Goal: Task Accomplishment & Management: Use online tool/utility

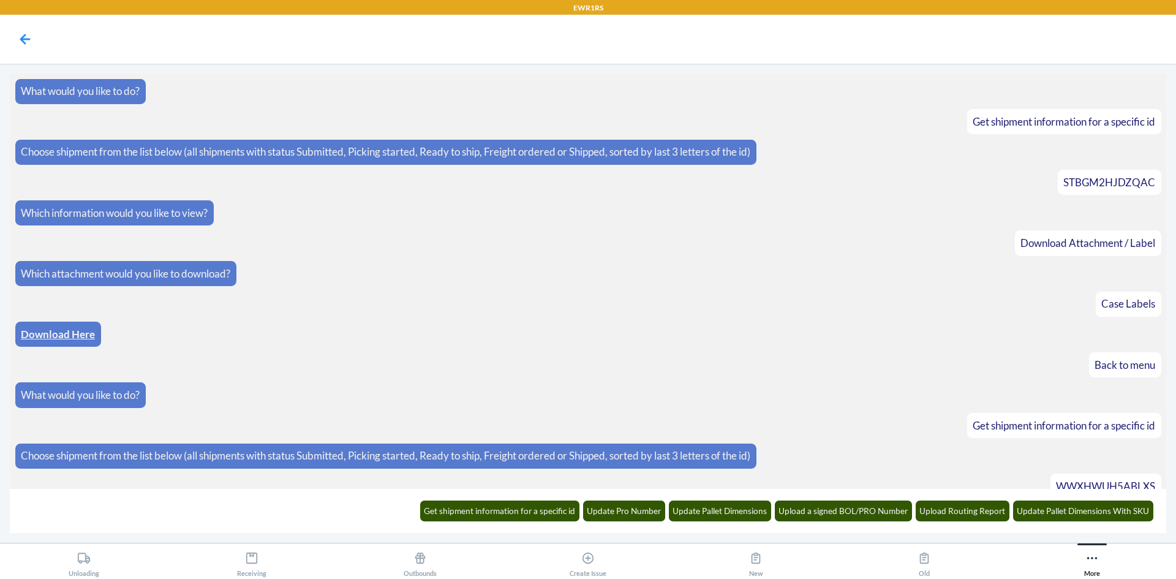
scroll to position [1199, 0]
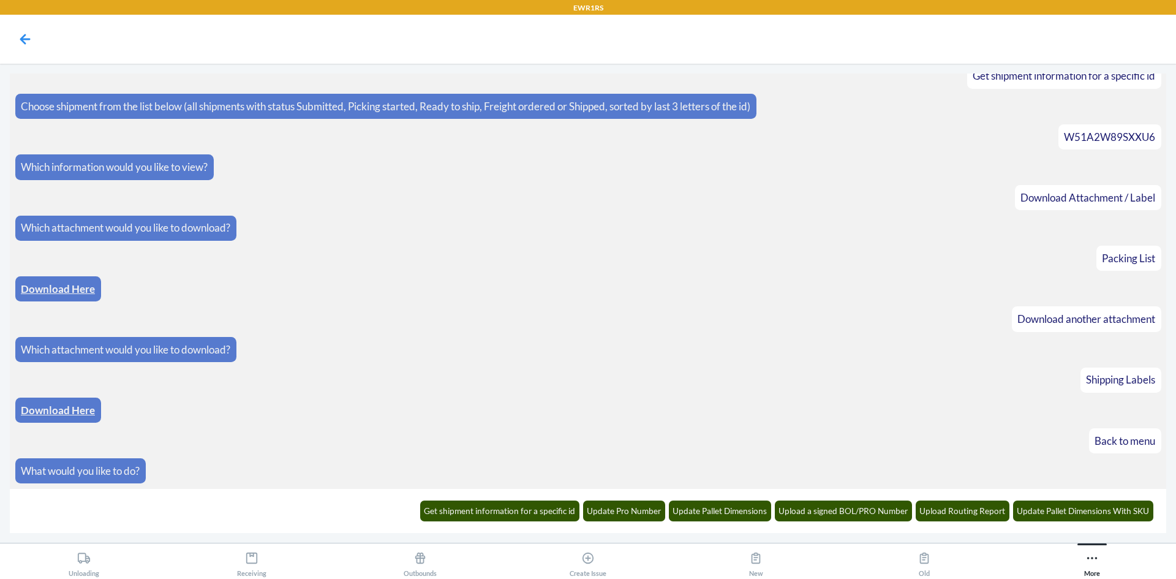
click at [457, 559] on button "Outbounds" at bounding box center [420, 560] width 168 height 34
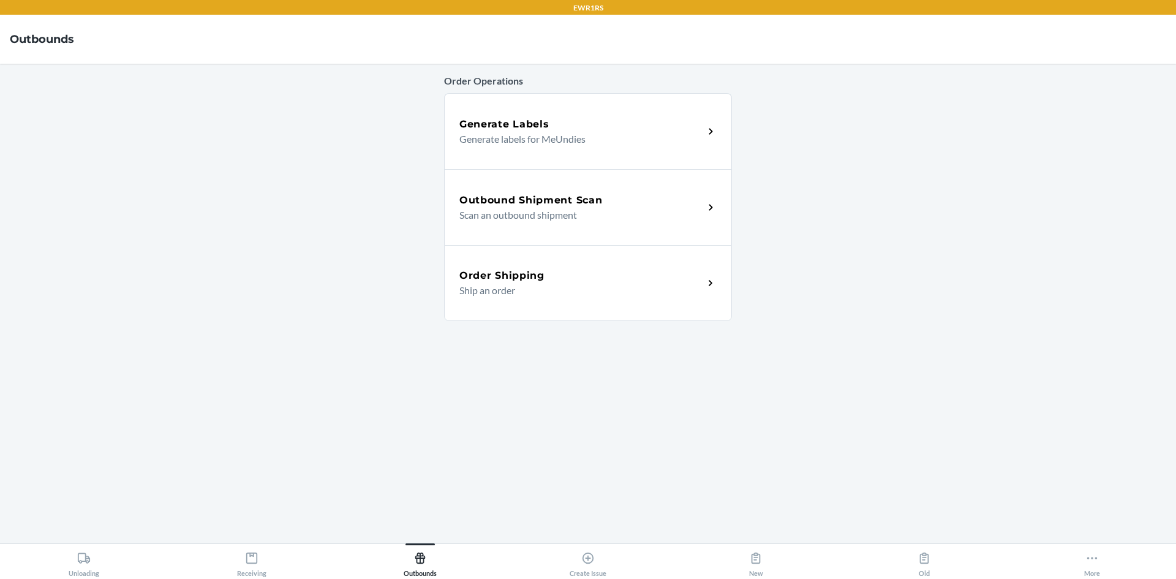
click at [550, 208] on p "Scan an outbound shipment" at bounding box center [576, 215] width 235 height 15
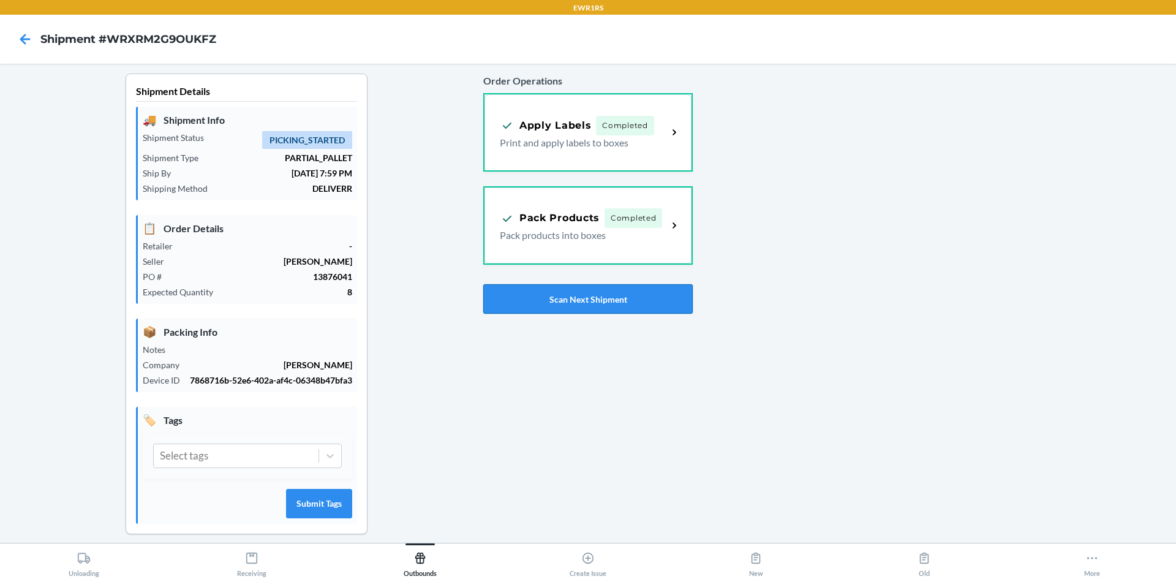
click at [607, 298] on button "Scan Next Shipment" at bounding box center [587, 298] width 209 height 29
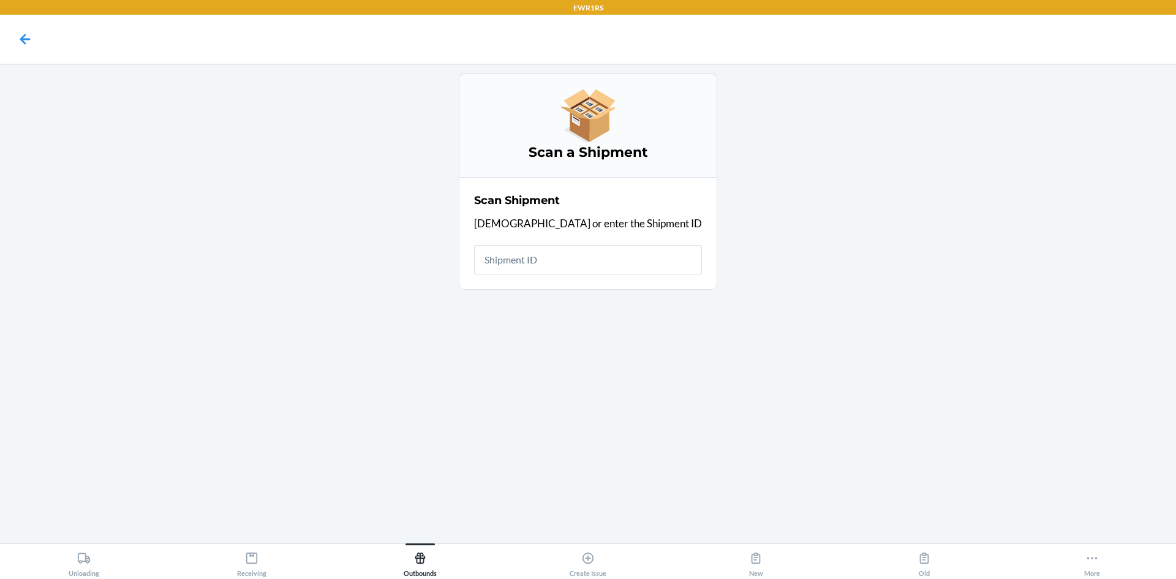
click at [602, 262] on input "text" at bounding box center [588, 259] width 228 height 29
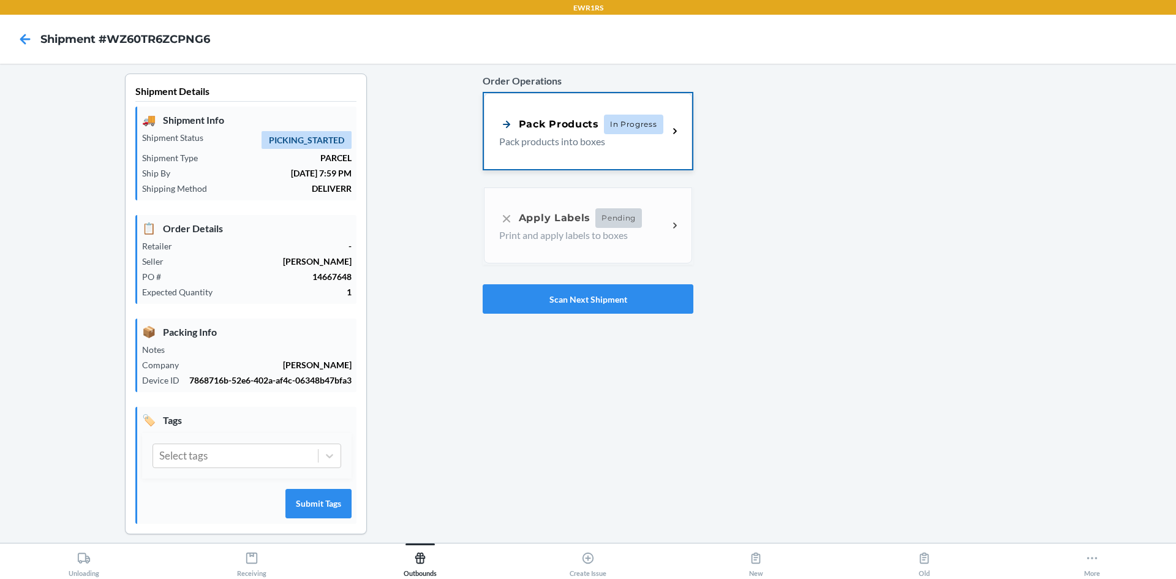
click at [587, 150] on div "Pack Products In Progress Pack products into boxes" at bounding box center [588, 131] width 208 height 76
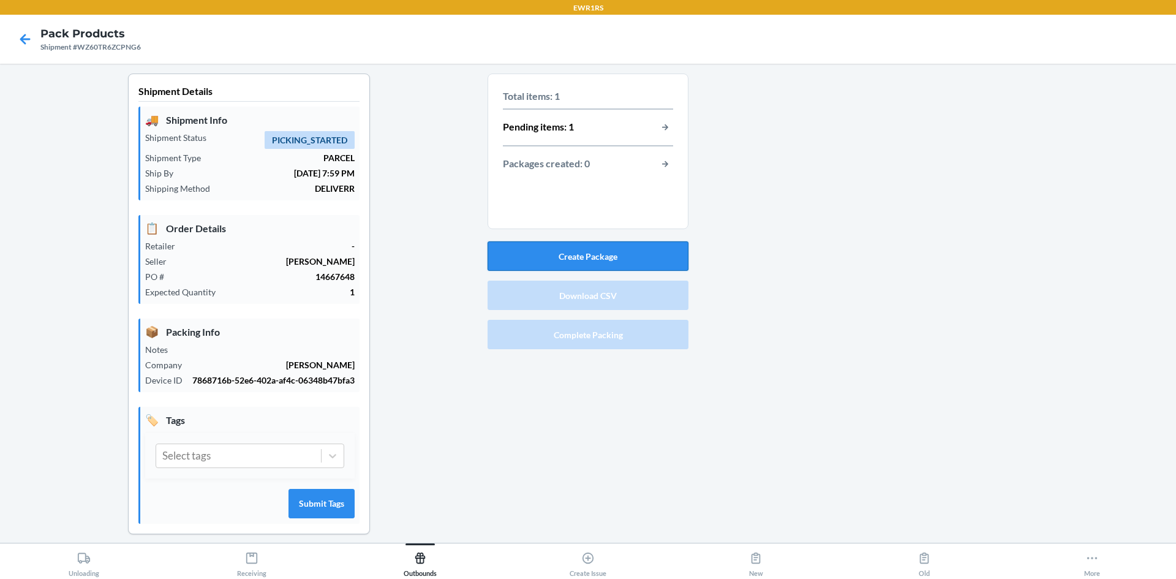
click at [621, 254] on button "Create Package" at bounding box center [587, 255] width 201 height 29
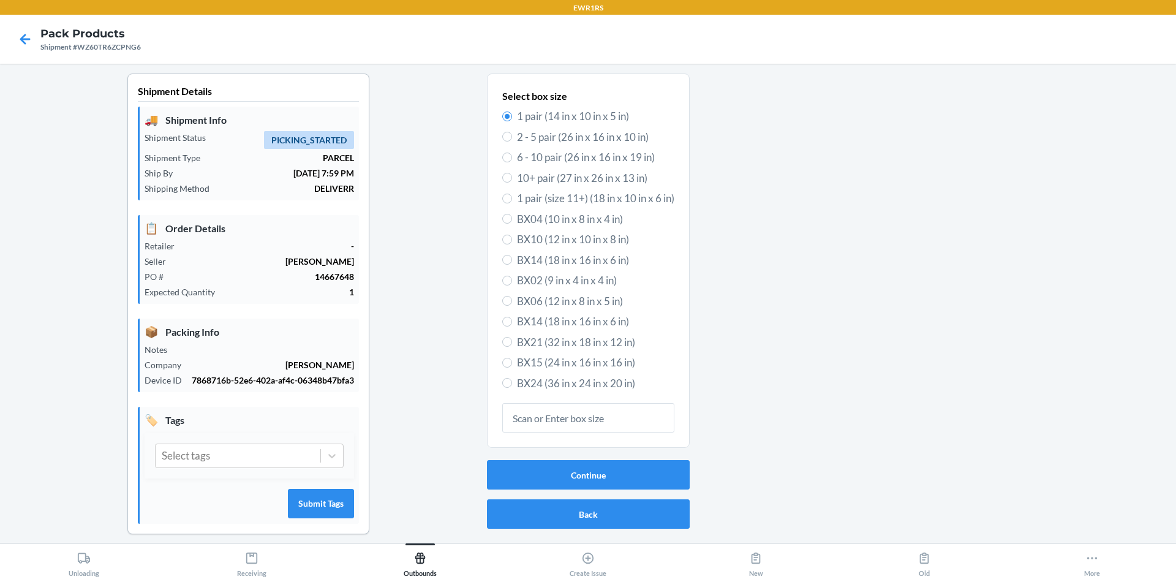
click at [521, 378] on span "BX24 (36 in x 24 in x 20 in)" at bounding box center [595, 383] width 157 height 16
click at [512, 378] on input "BX24 (36 in x 24 in x 20 in)" at bounding box center [507, 383] width 10 height 10
radio input "true"
radio input "false"
click at [615, 479] on button "Continue" at bounding box center [588, 474] width 203 height 29
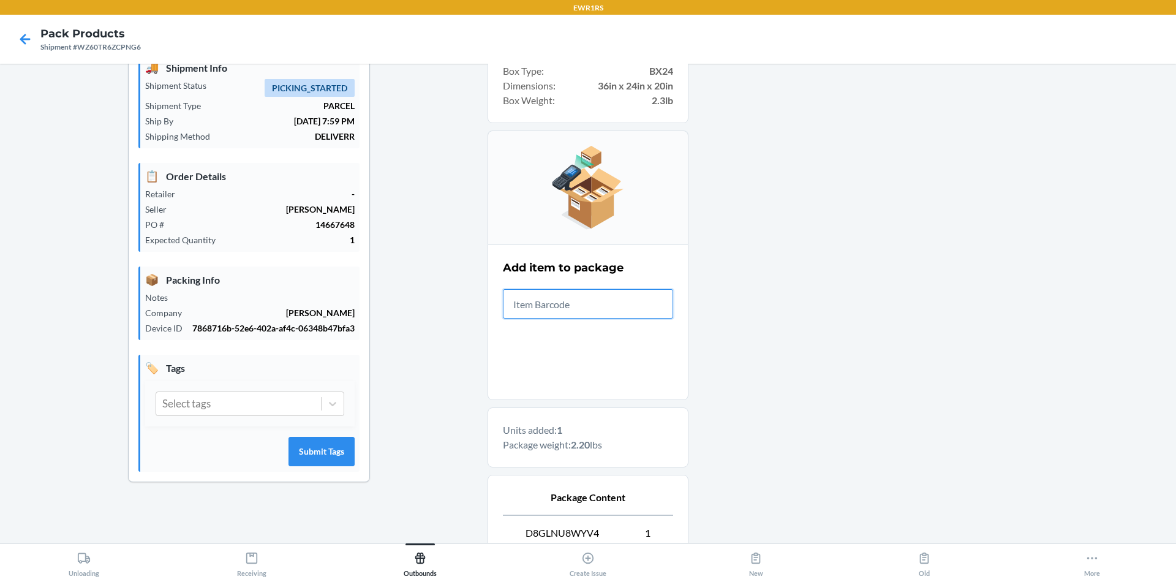
scroll to position [190, 0]
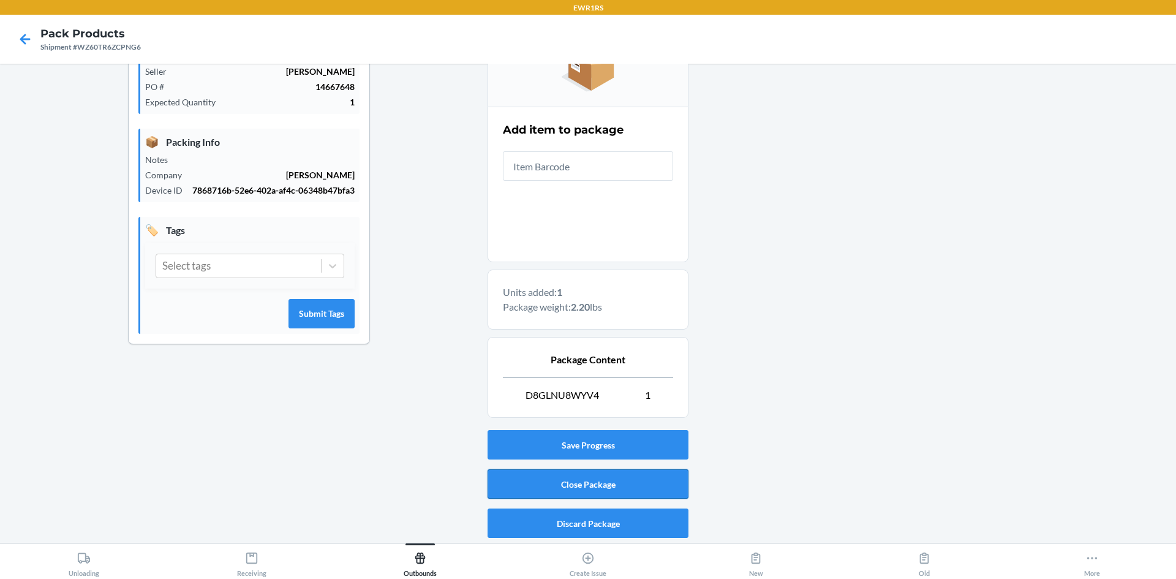
click at [618, 481] on button "Close Package" at bounding box center [587, 483] width 201 height 29
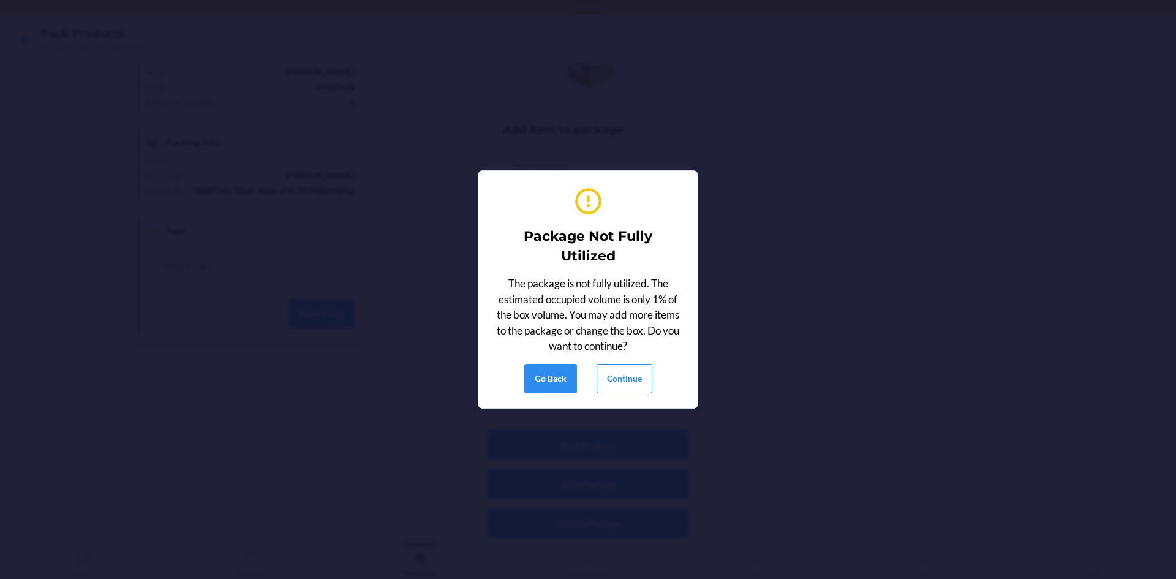
click at [609, 394] on div "Package Not Fully Utilized The package is not fully utilized. The estimated occ…" at bounding box center [588, 289] width 190 height 217
click at [610, 377] on button "Continue" at bounding box center [624, 378] width 56 height 29
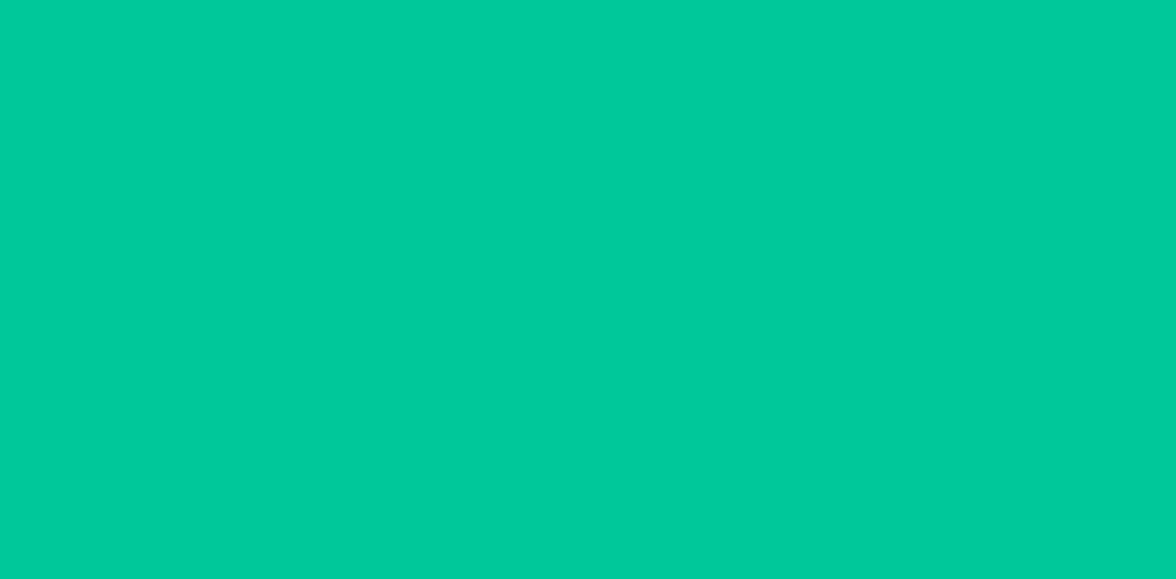
scroll to position [11, 0]
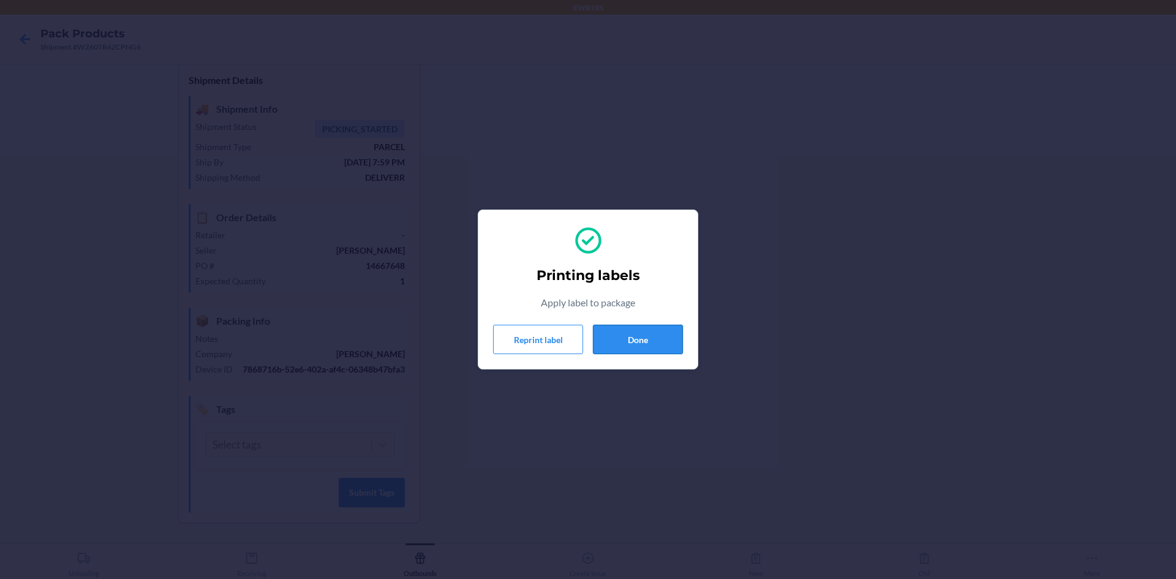
click at [647, 341] on button "Done" at bounding box center [638, 339] width 90 height 29
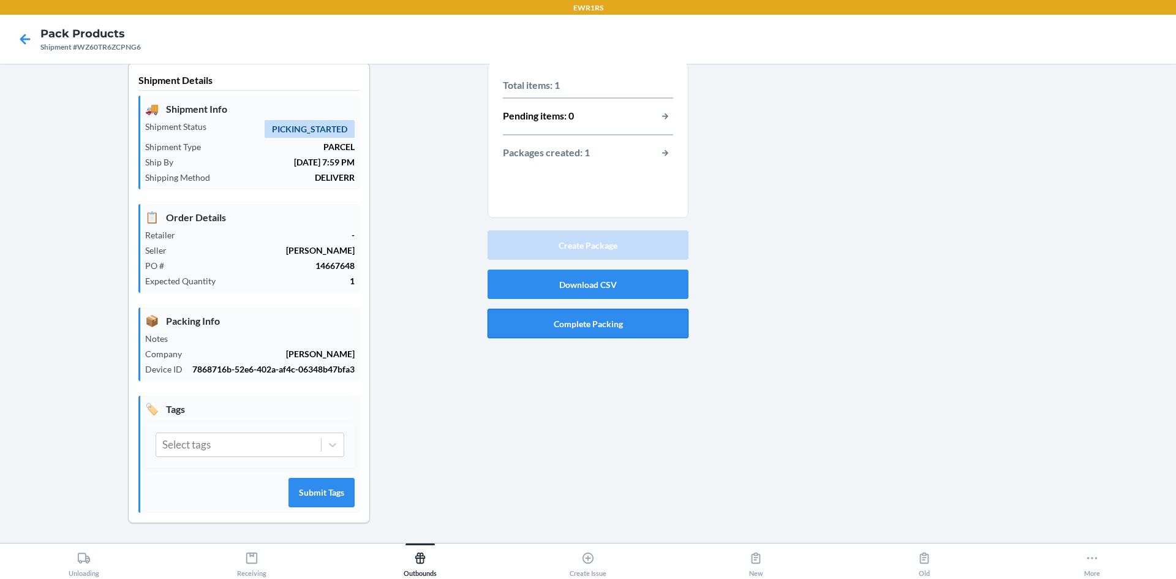
click at [640, 332] on button "Complete Packing" at bounding box center [587, 323] width 201 height 29
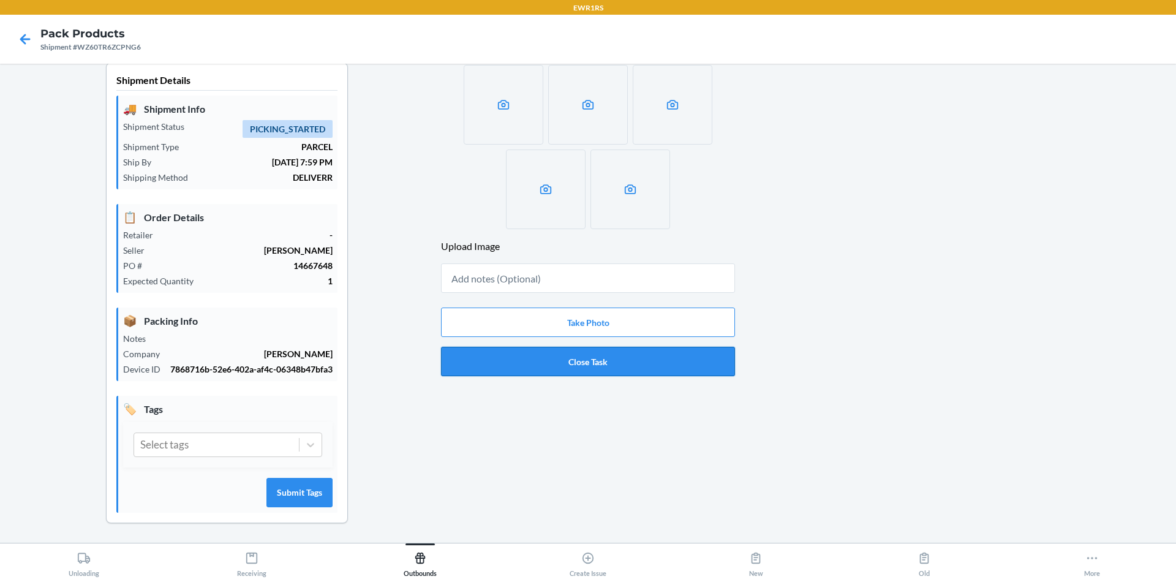
click at [631, 367] on button "Close Task" at bounding box center [588, 361] width 294 height 29
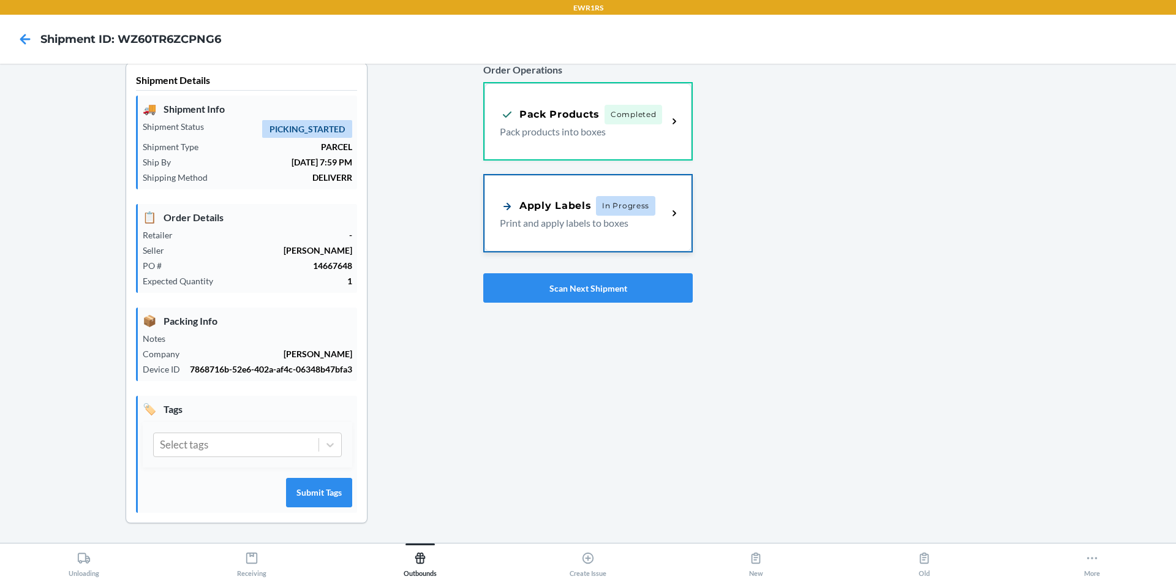
click at [613, 205] on span "In Progress" at bounding box center [625, 206] width 59 height 20
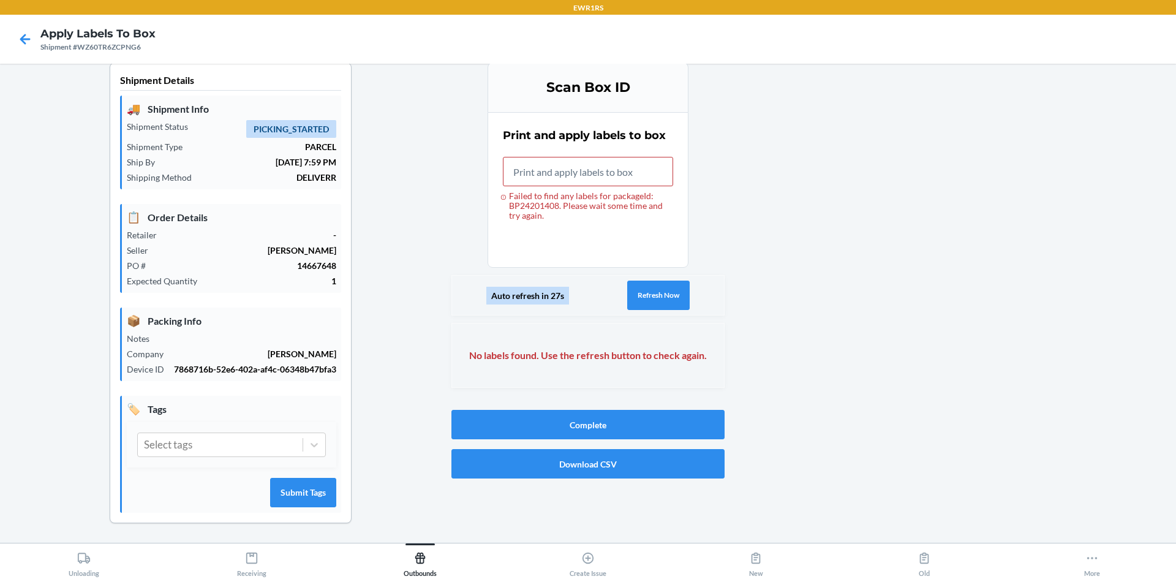
click at [512, 295] on div "Auto refresh in 27s" at bounding box center [527, 296] width 83 height 18
click at [637, 290] on button "Refresh Now" at bounding box center [658, 294] width 62 height 29
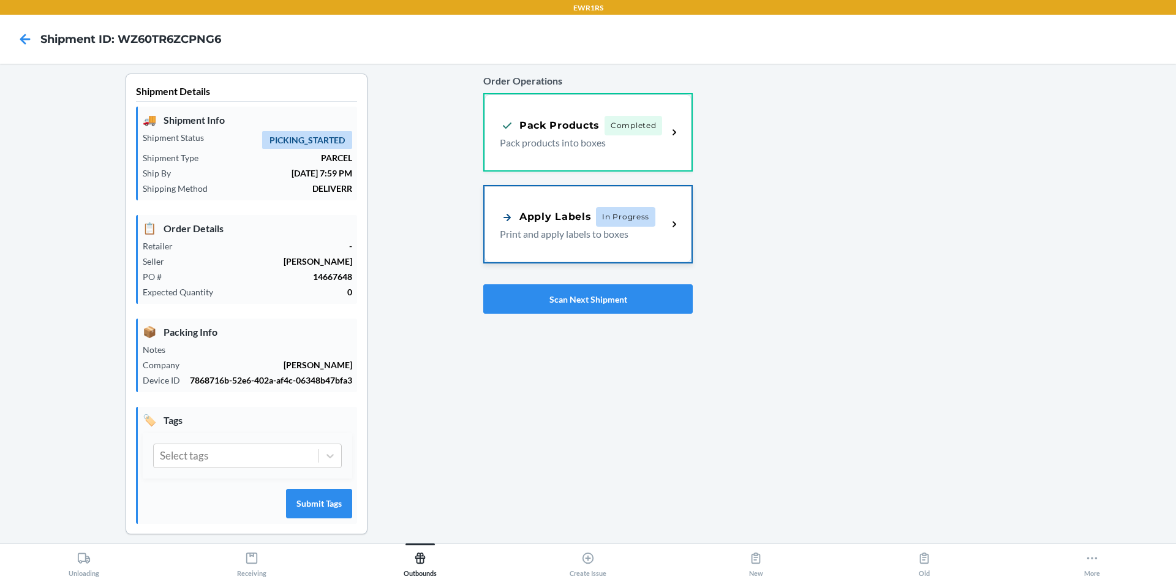
click at [608, 230] on p "Print and apply labels to boxes" at bounding box center [579, 234] width 158 height 15
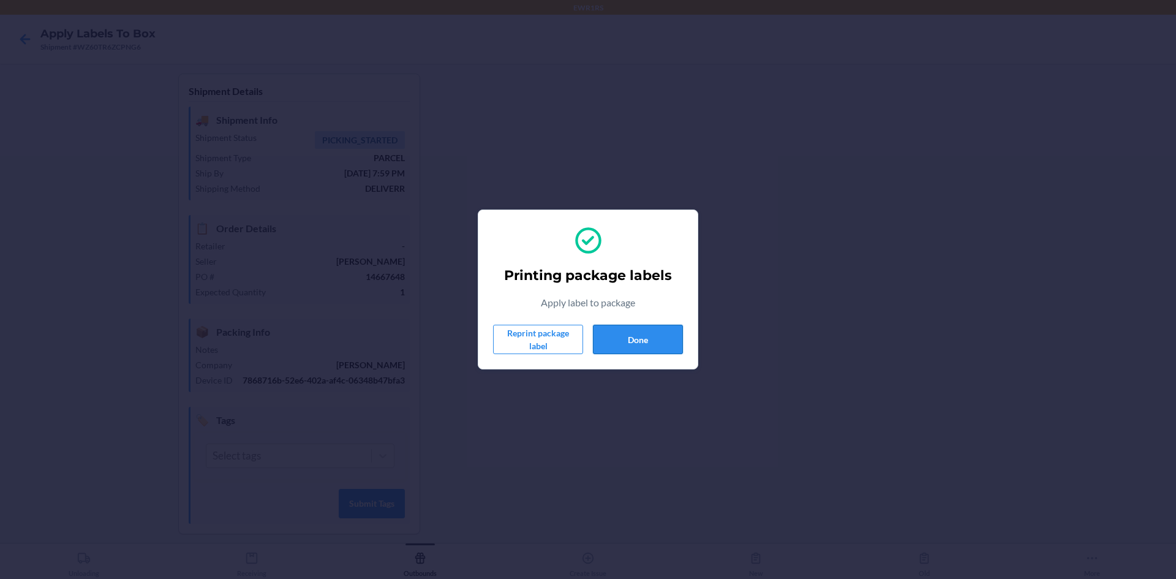
click at [617, 336] on button "Done" at bounding box center [638, 339] width 90 height 29
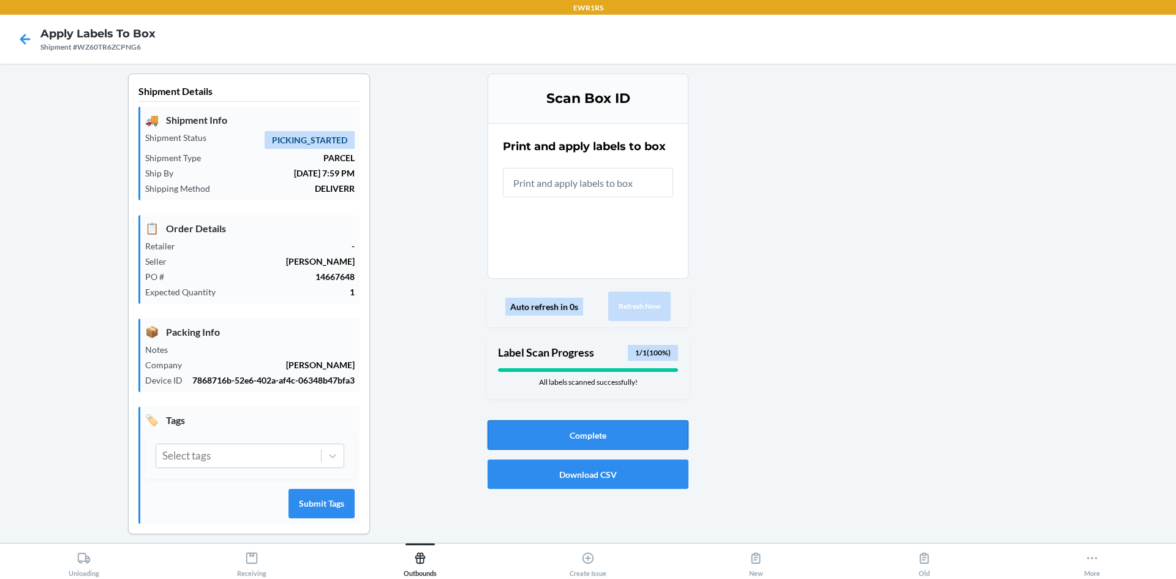
click at [641, 437] on button "Complete" at bounding box center [587, 434] width 201 height 29
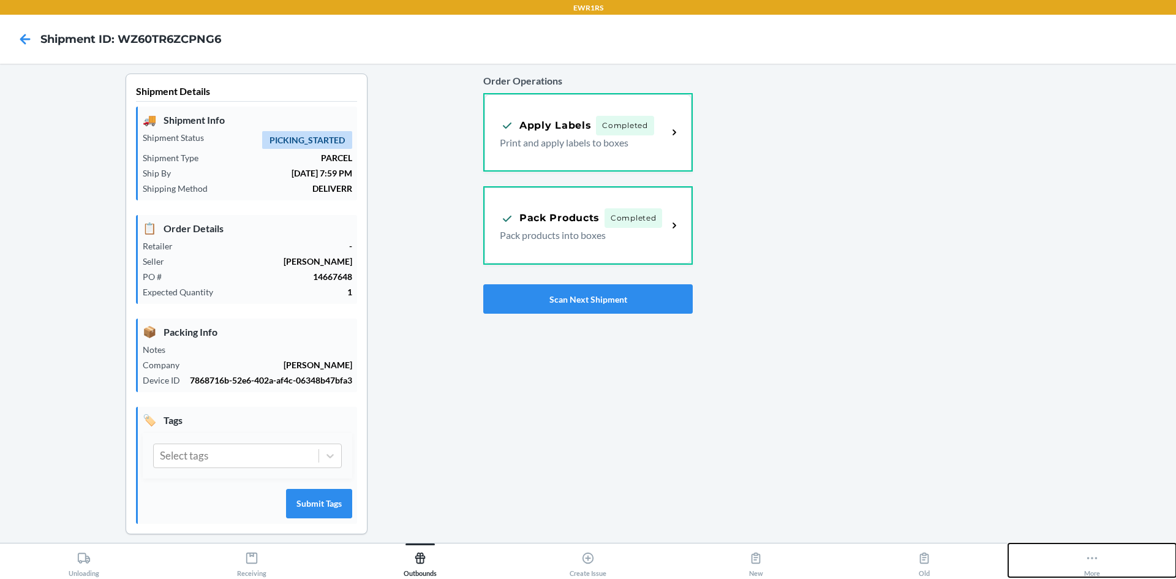
drag, startPoint x: 1095, startPoint y: 572, endPoint x: 1098, endPoint y: 562, distance: 11.0
click at [1095, 565] on div "More" at bounding box center [1092, 561] width 16 height 31
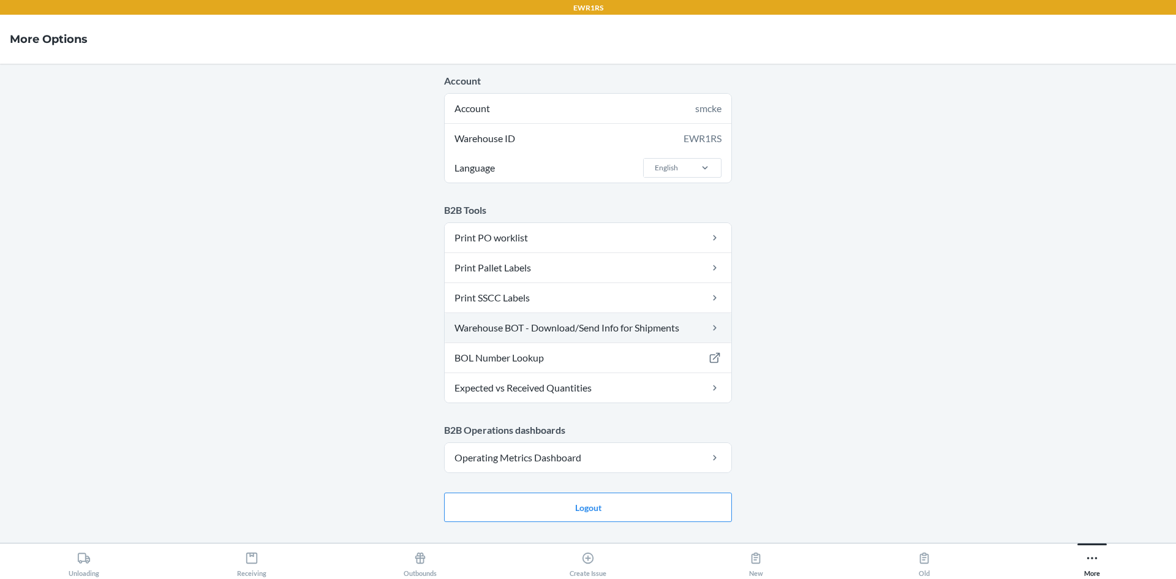
click at [544, 323] on link "Warehouse BOT - Download/Send Info for Shipments" at bounding box center [588, 327] width 287 height 29
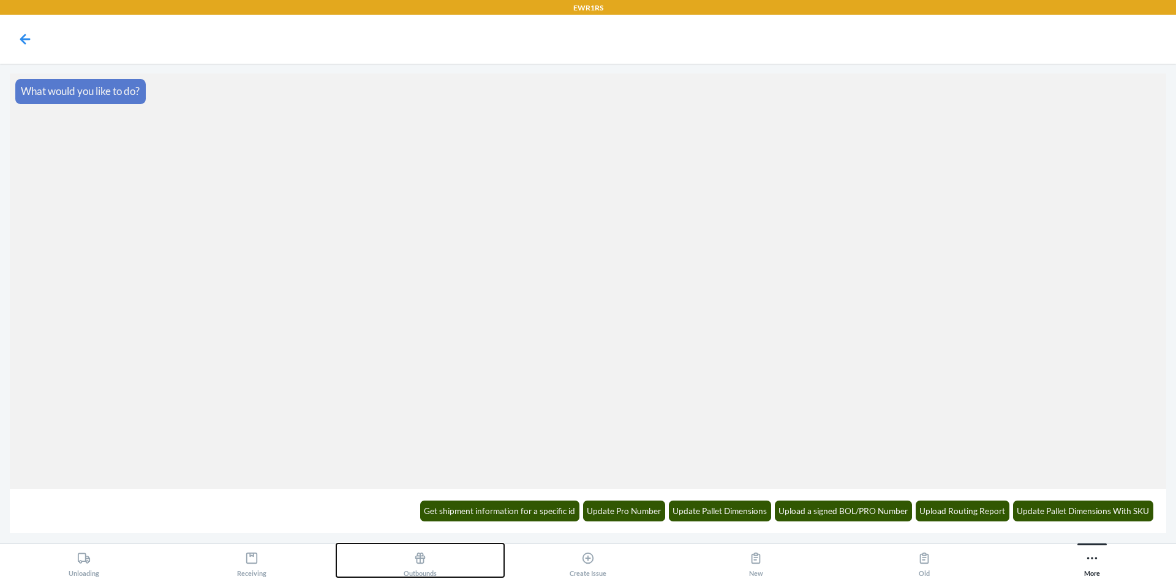
click at [420, 561] on icon at bounding box center [420, 557] width 10 height 11
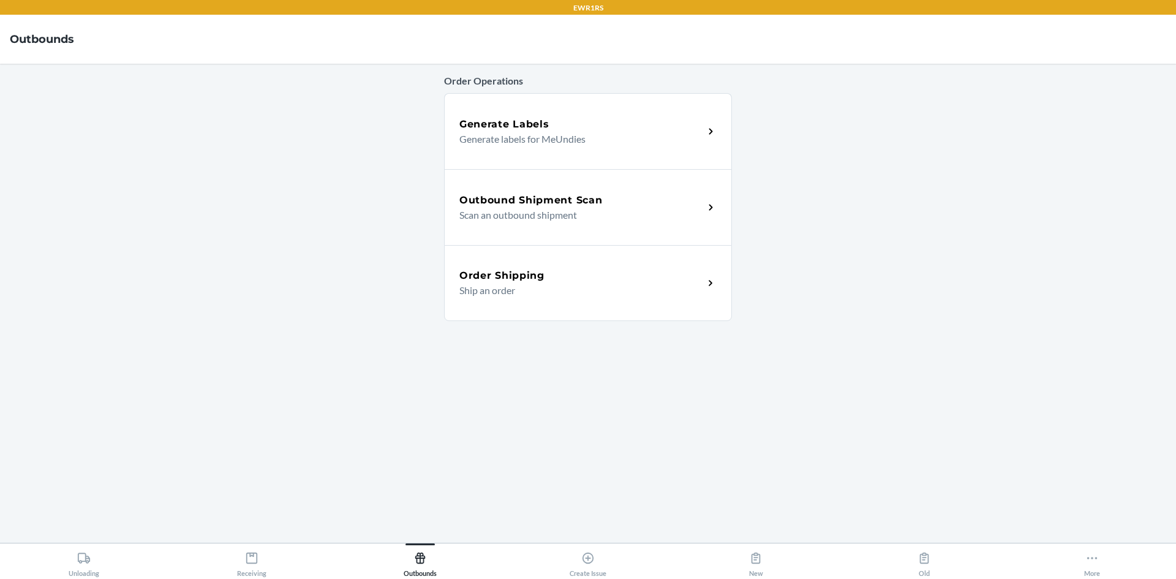
click at [605, 213] on p "Scan an outbound shipment" at bounding box center [576, 215] width 235 height 15
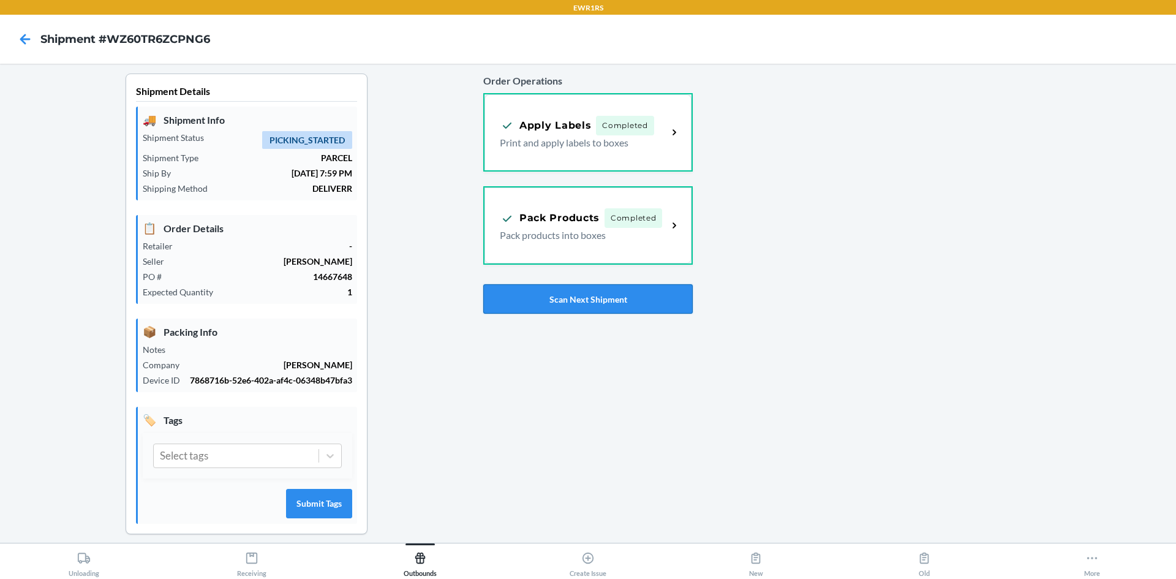
drag, startPoint x: 606, startPoint y: 299, endPoint x: 611, endPoint y: 294, distance: 7.4
click at [611, 300] on button "Scan Next Shipment" at bounding box center [587, 298] width 209 height 29
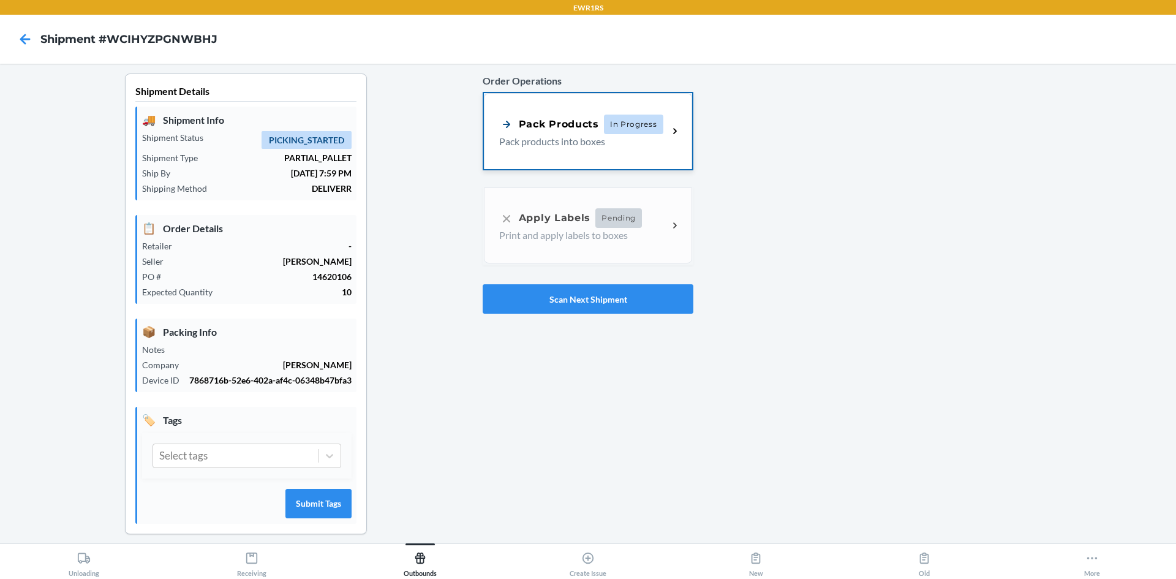
click at [652, 129] on span "In Progress" at bounding box center [633, 124] width 59 height 20
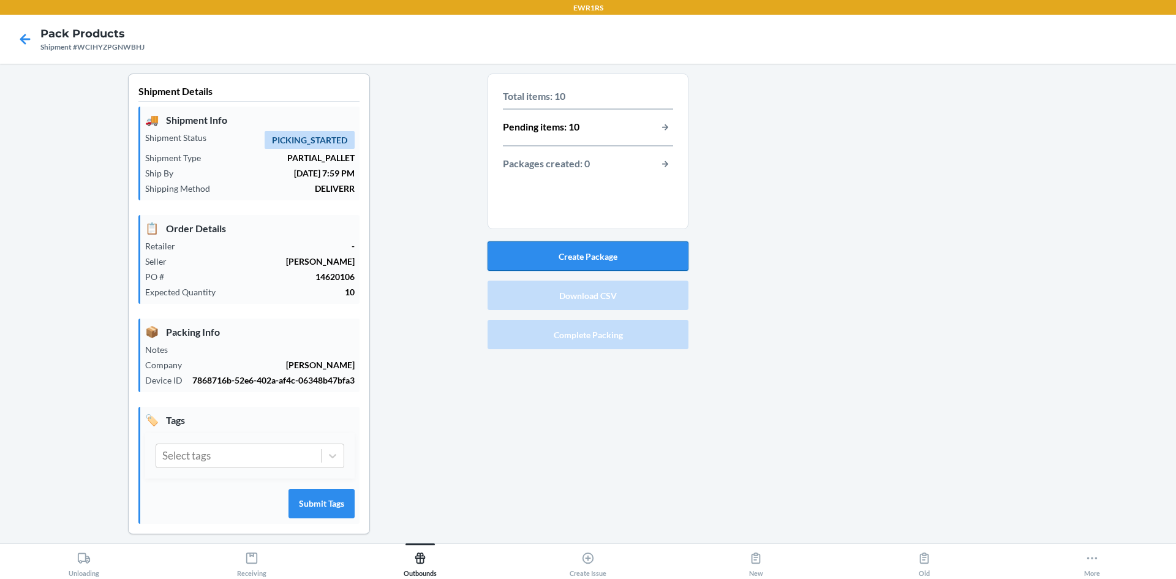
click at [632, 250] on button "Create Package" at bounding box center [587, 255] width 201 height 29
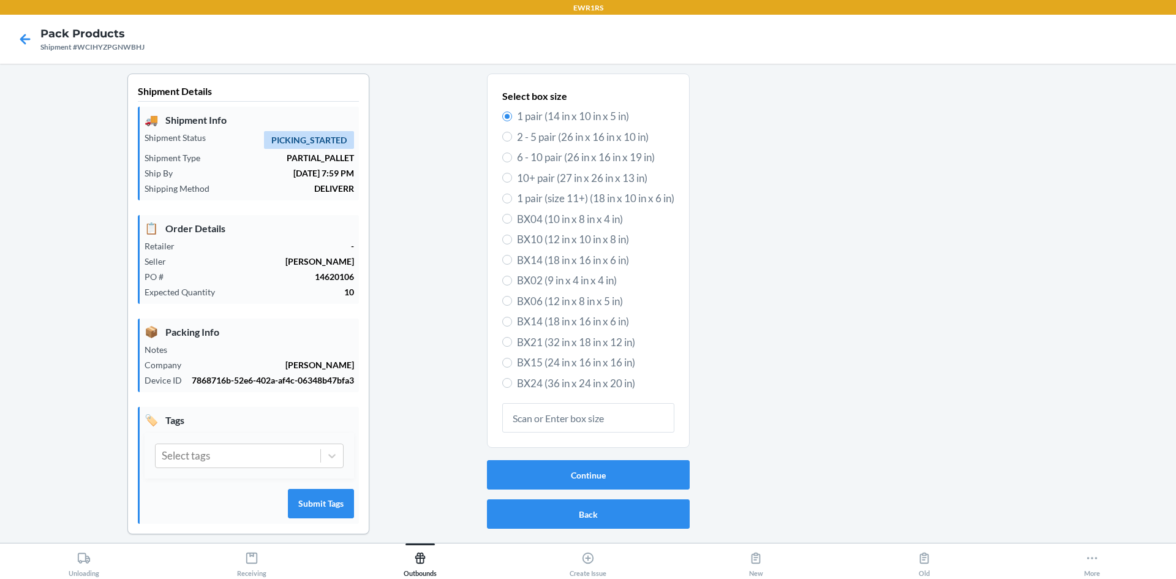
click at [595, 421] on input "text" at bounding box center [588, 417] width 172 height 29
click at [596, 383] on span "BX24 (36 in x 24 in x 20 in)" at bounding box center [595, 383] width 157 height 16
click at [512, 383] on input "BX24 (36 in x 24 in x 20 in)" at bounding box center [507, 383] width 10 height 10
radio input "true"
radio input "false"
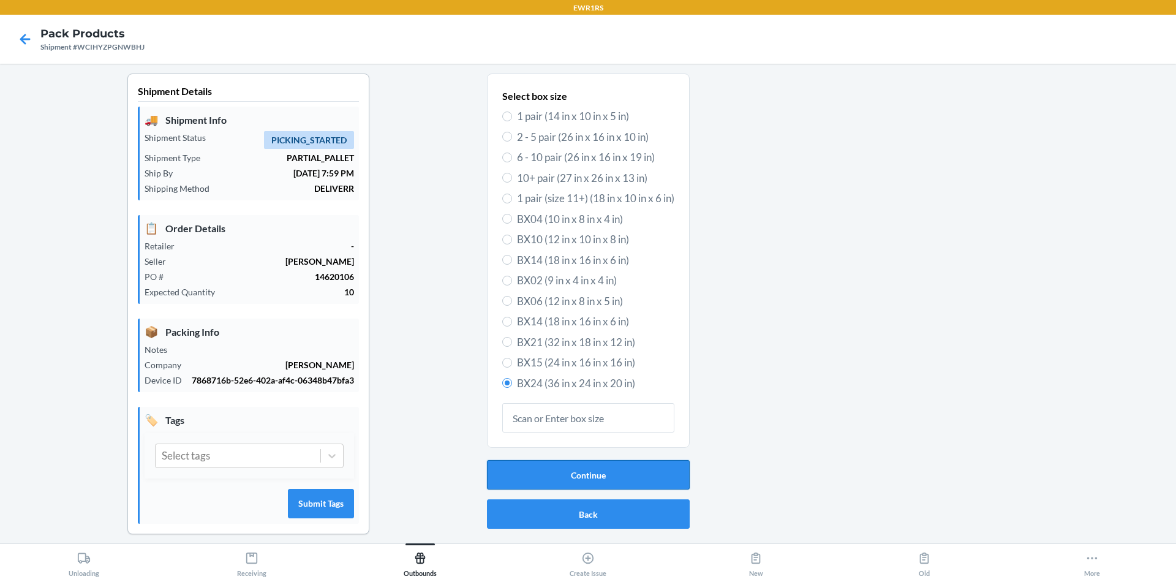
click at [607, 470] on button "Continue" at bounding box center [588, 474] width 203 height 29
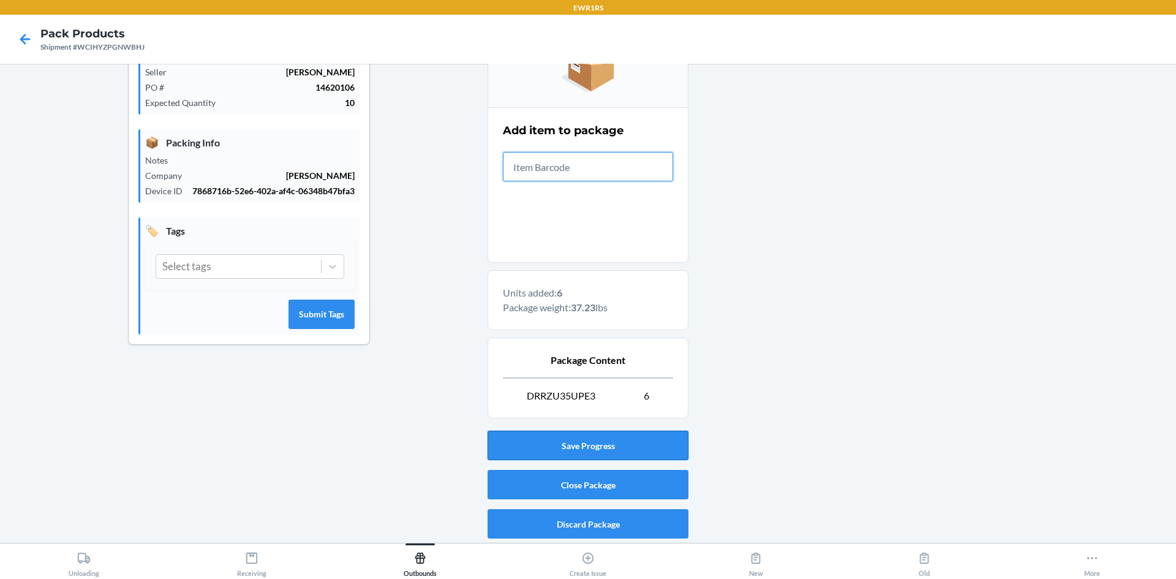
scroll to position [190, 0]
click at [598, 487] on button "Close Package" at bounding box center [587, 483] width 201 height 29
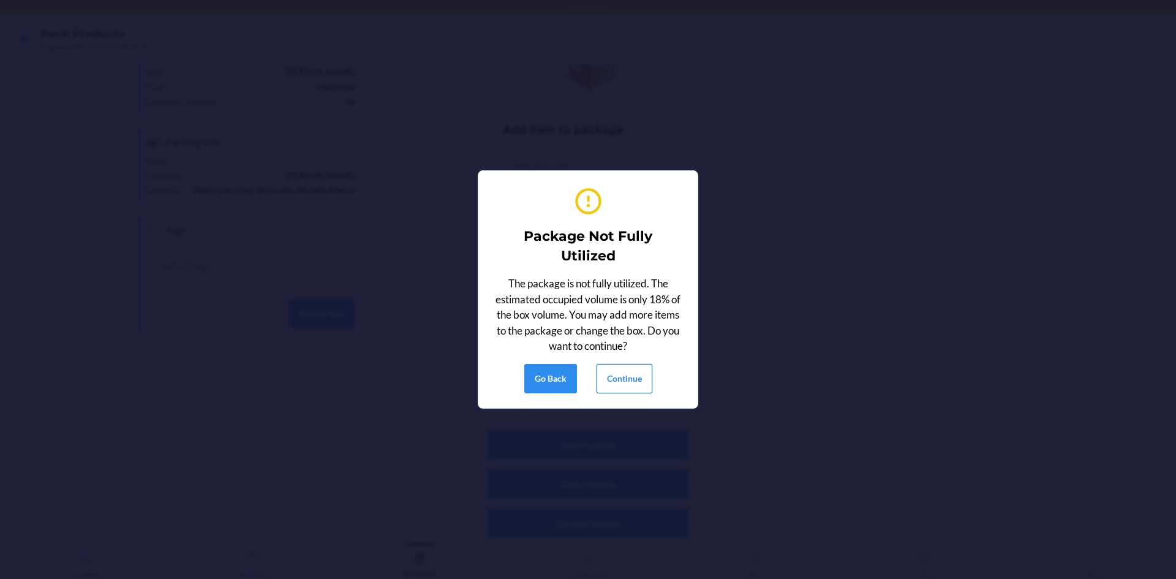
click at [628, 382] on button "Continue" at bounding box center [624, 378] width 56 height 29
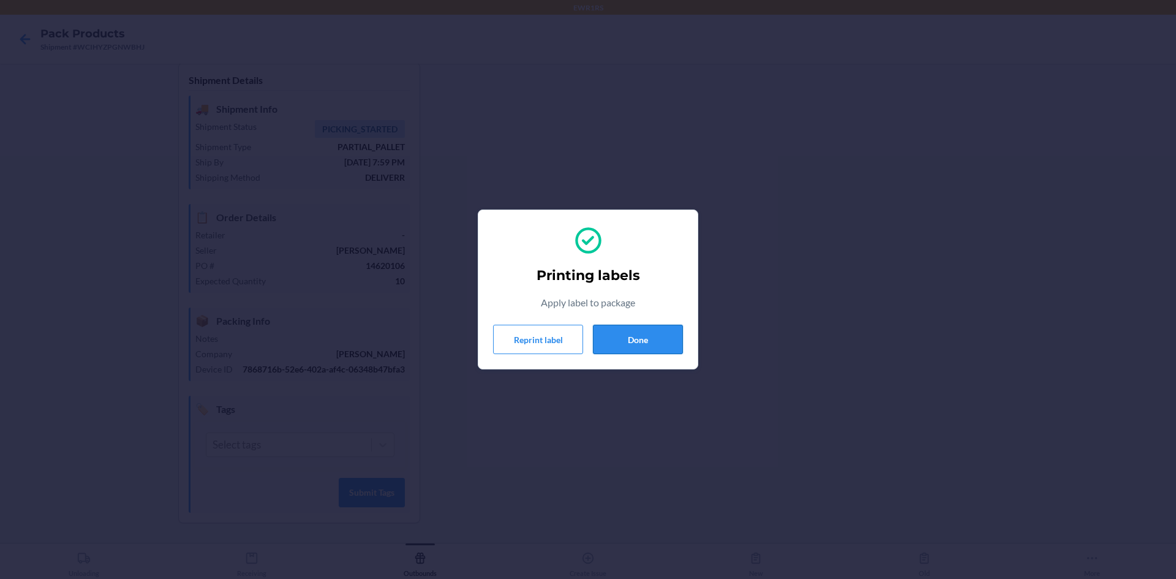
drag, startPoint x: 653, startPoint y: 346, endPoint x: 662, endPoint y: 346, distance: 9.2
click at [658, 346] on button "Done" at bounding box center [638, 339] width 90 height 29
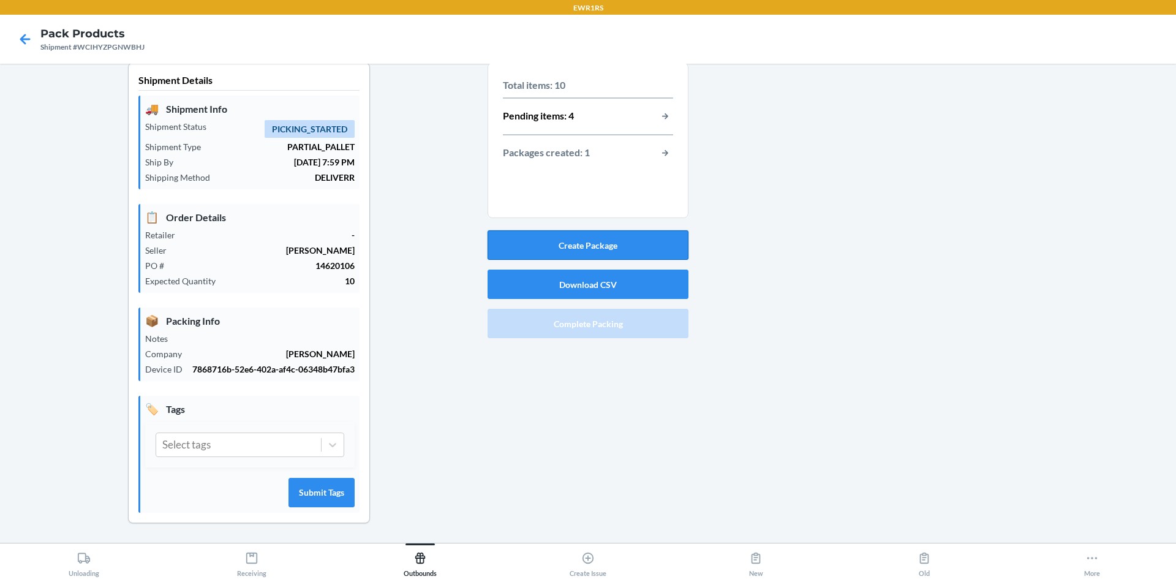
click at [590, 255] on button "Create Package" at bounding box center [587, 244] width 201 height 29
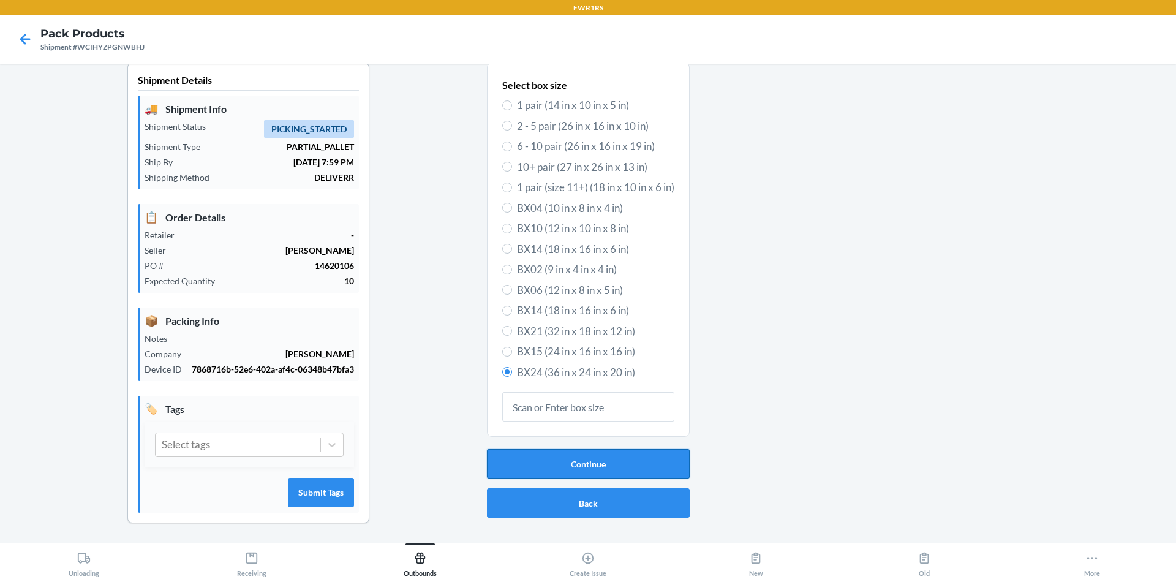
click at [607, 471] on button "Continue" at bounding box center [588, 463] width 203 height 29
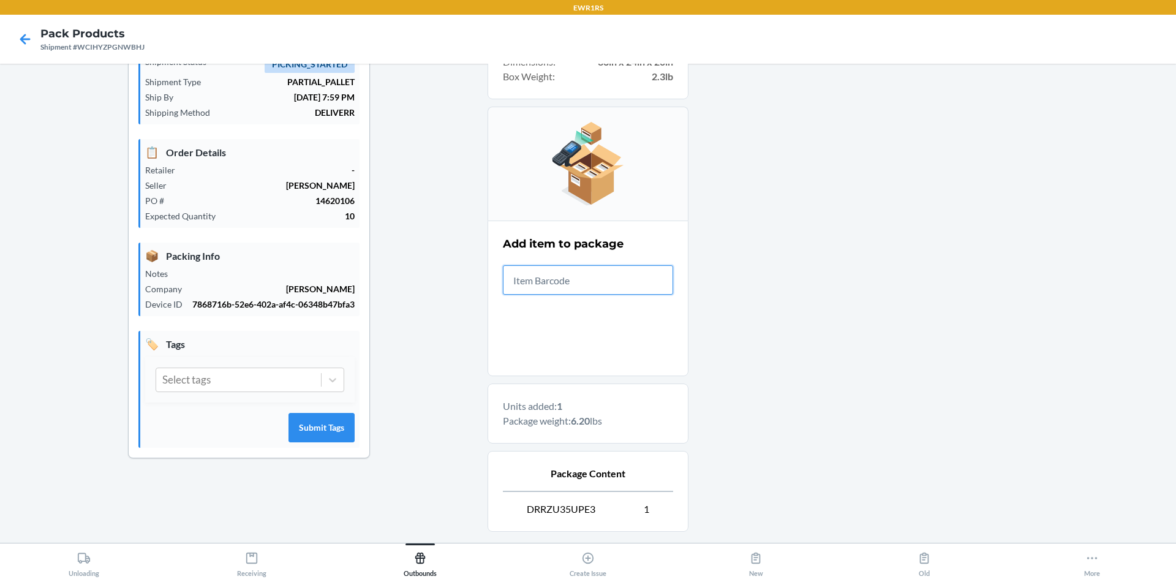
scroll to position [190, 0]
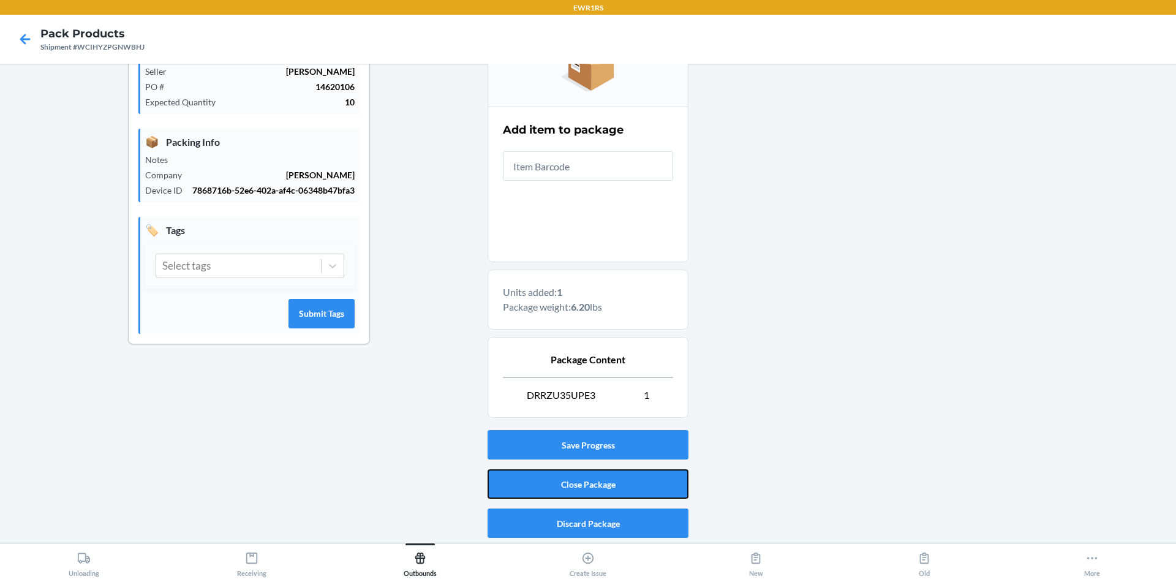
click at [619, 487] on button "Close Package" at bounding box center [587, 483] width 201 height 29
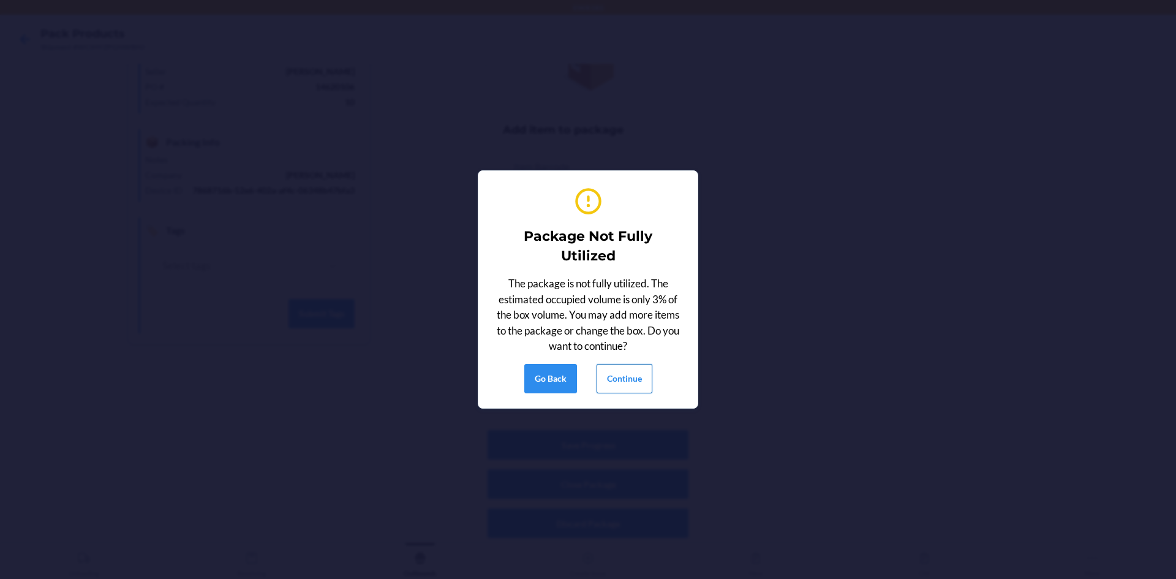
click at [610, 385] on button "Continue" at bounding box center [624, 378] width 56 height 29
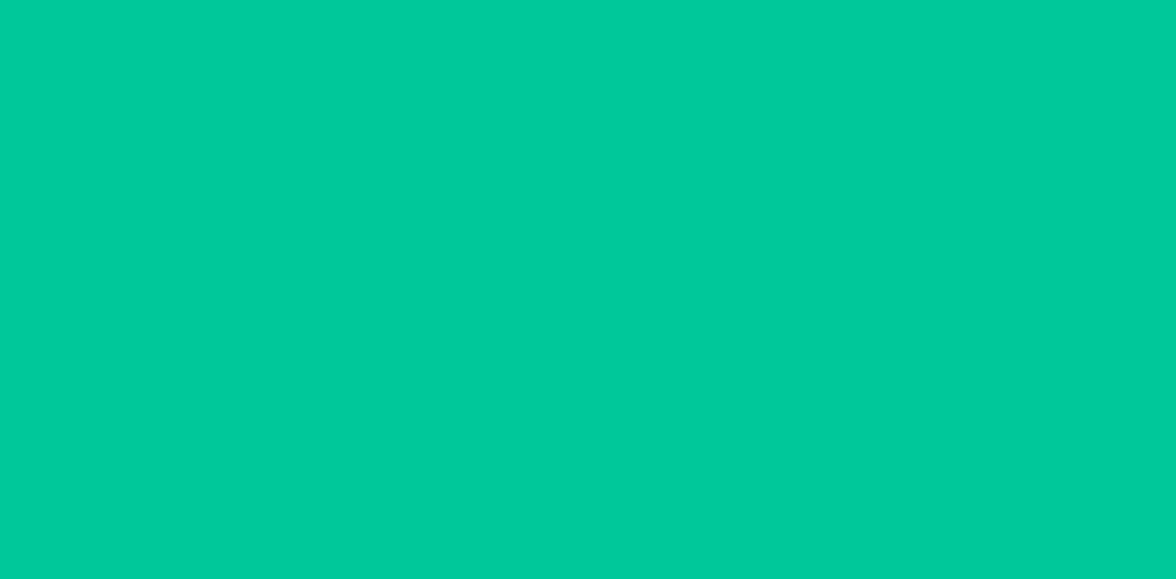
scroll to position [11, 0]
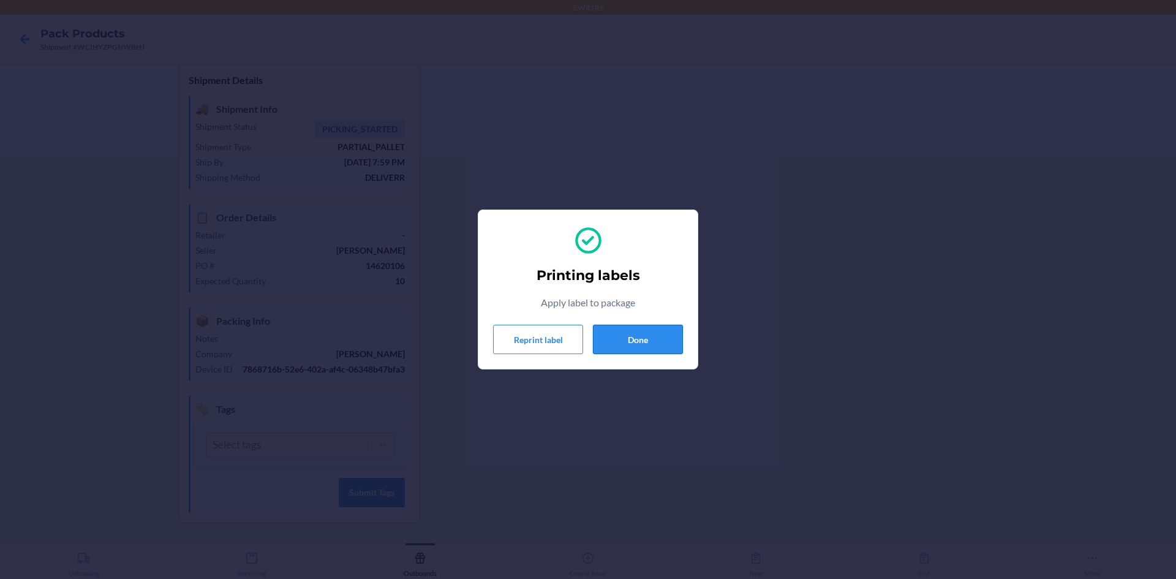
click at [664, 345] on button "Done" at bounding box center [638, 339] width 90 height 29
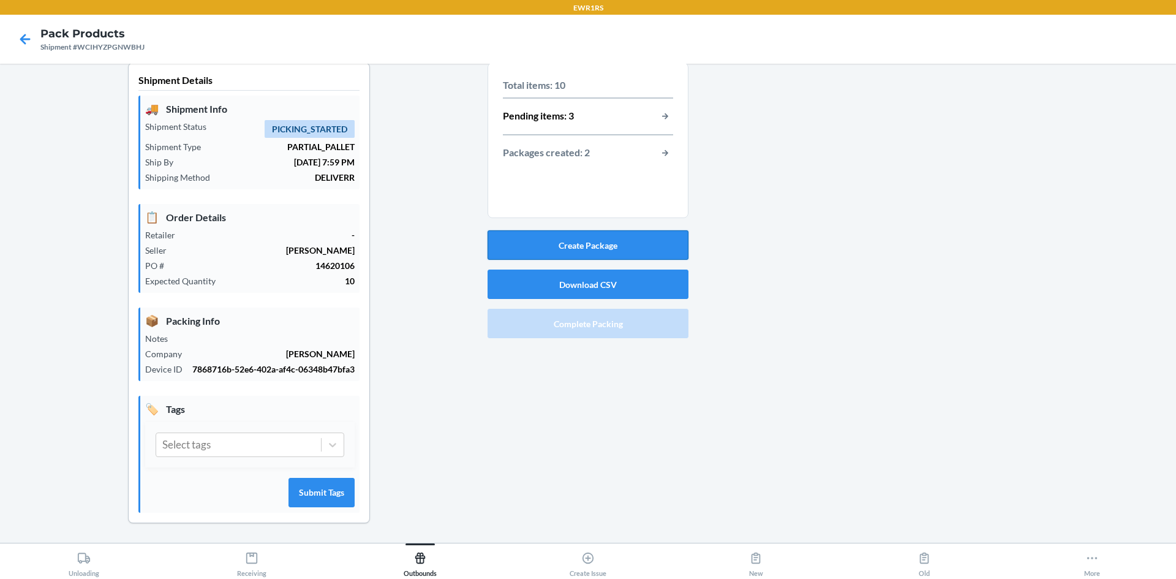
click at [571, 247] on button "Create Package" at bounding box center [587, 244] width 201 height 29
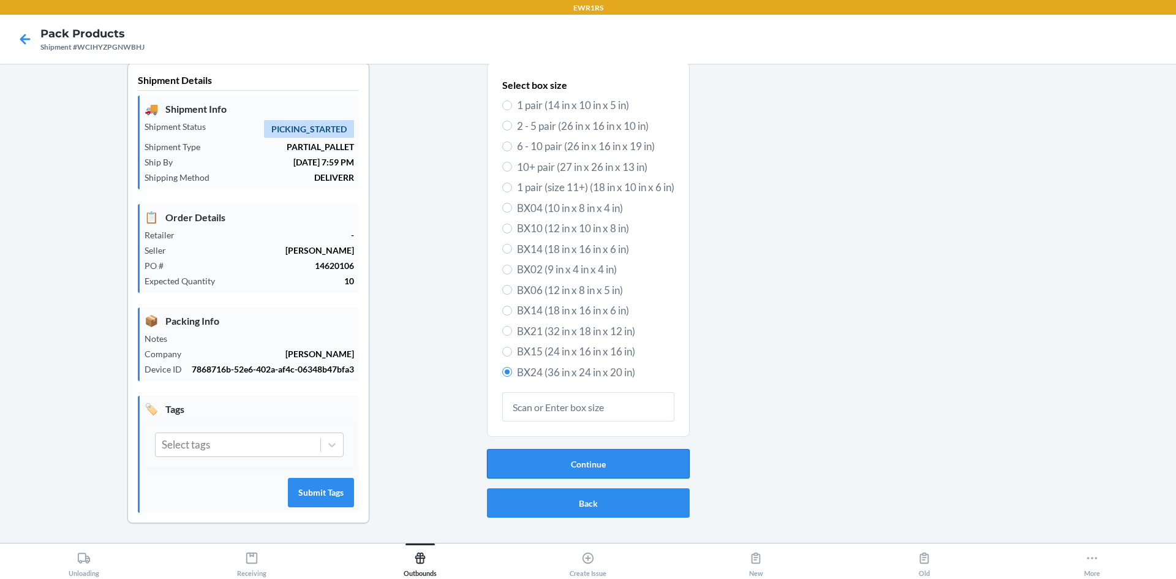
click at [604, 456] on button "Continue" at bounding box center [588, 463] width 203 height 29
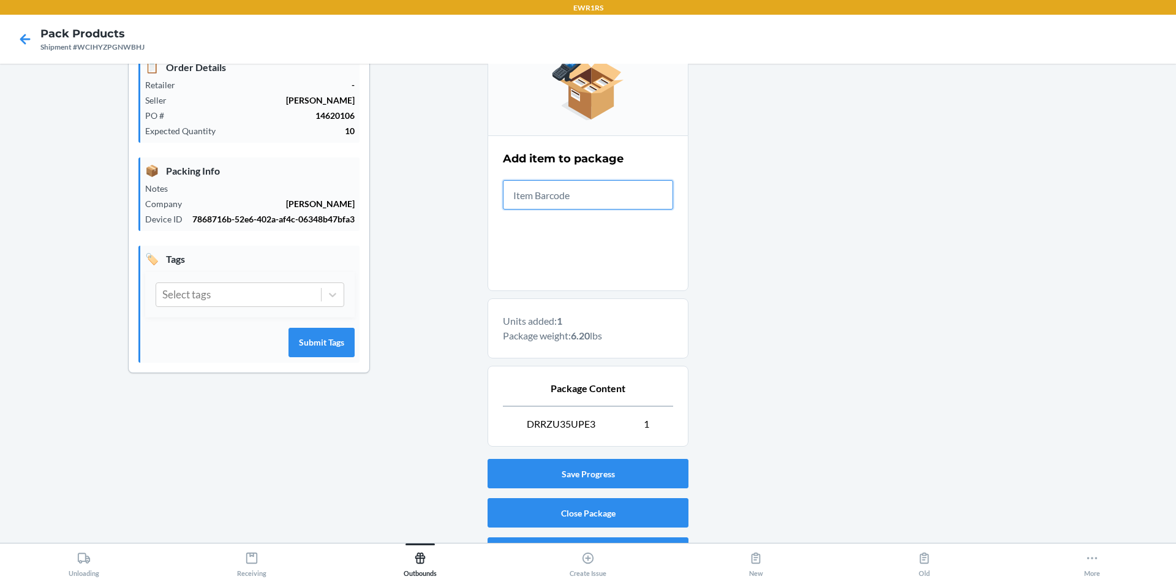
scroll to position [190, 0]
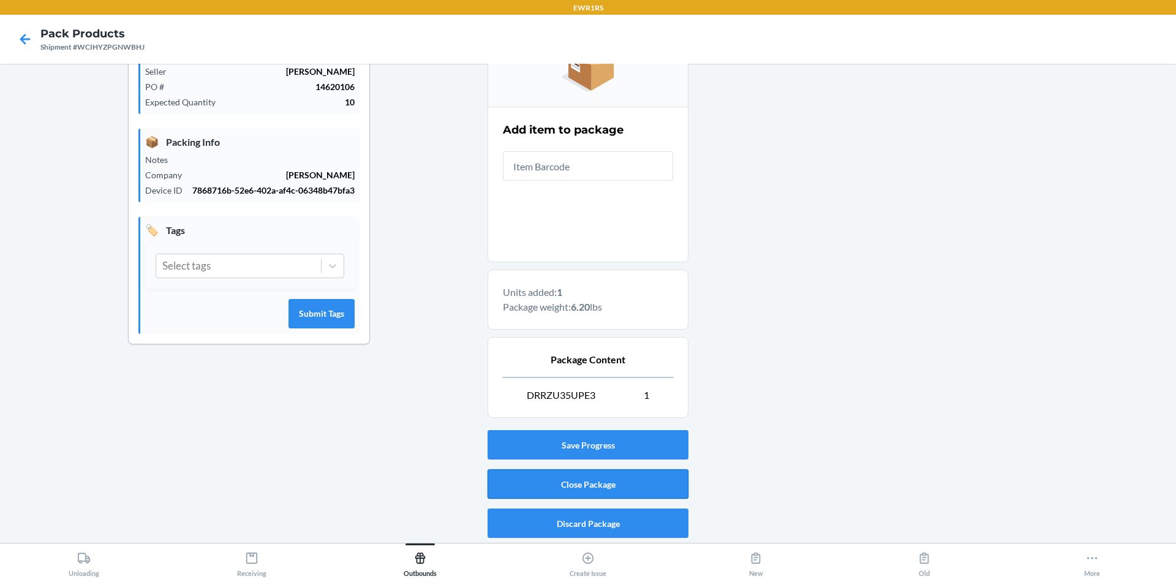
click at [614, 487] on button "Close Package" at bounding box center [587, 483] width 201 height 29
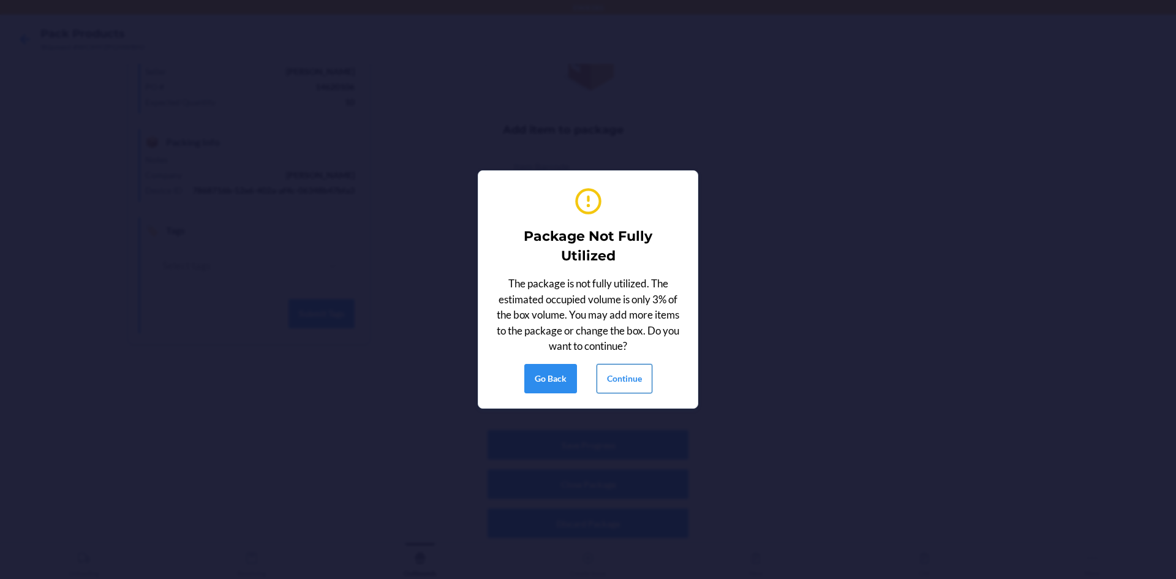
click at [634, 381] on button "Continue" at bounding box center [624, 378] width 56 height 29
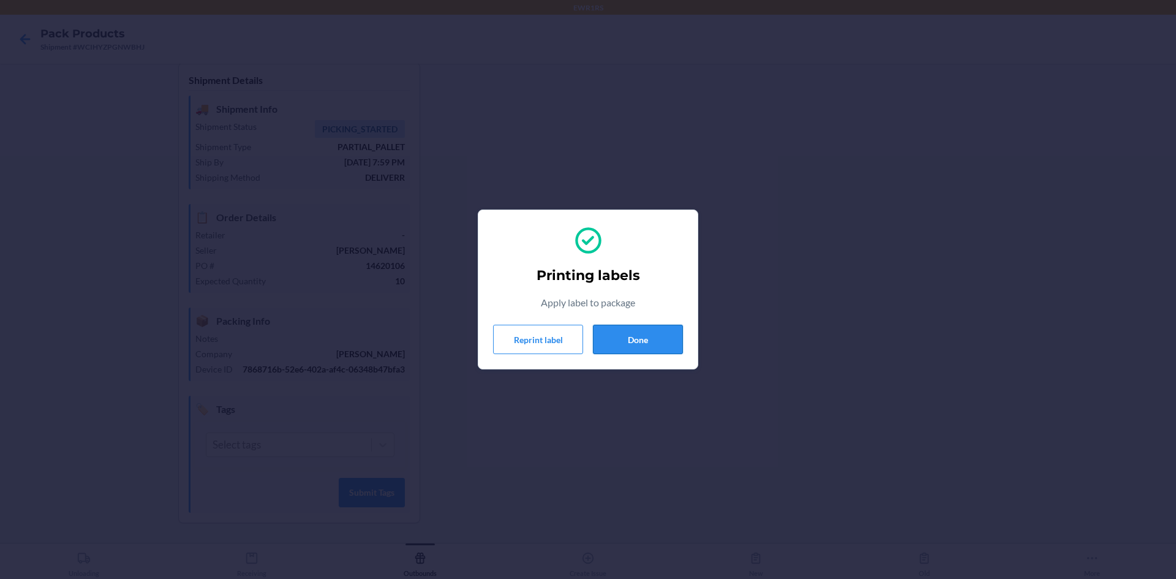
click at [644, 351] on button "Done" at bounding box center [638, 339] width 90 height 29
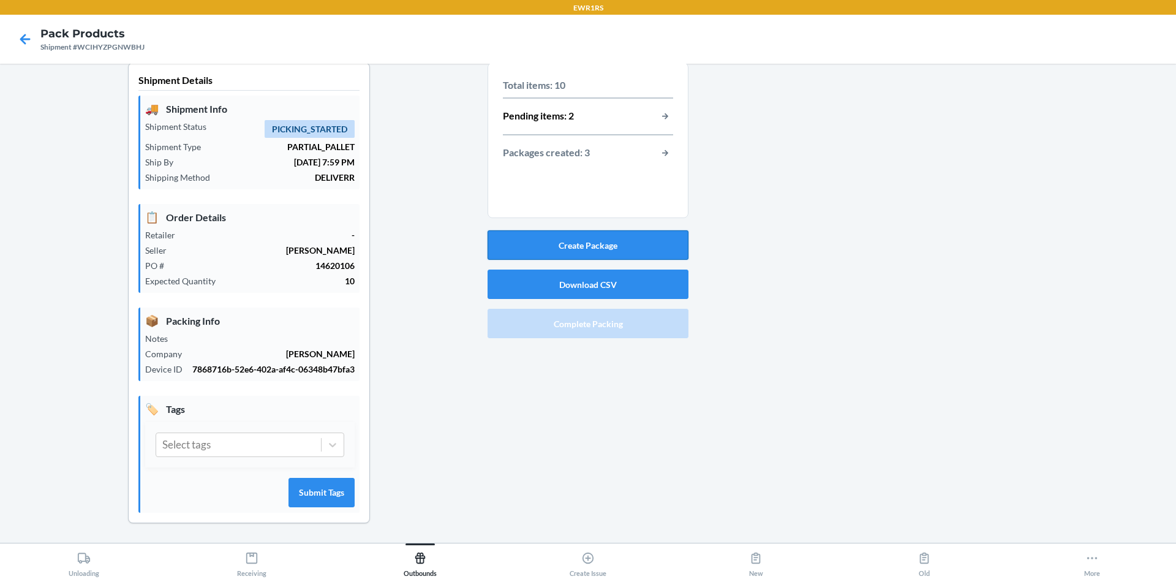
click at [561, 244] on button "Create Package" at bounding box center [587, 244] width 201 height 29
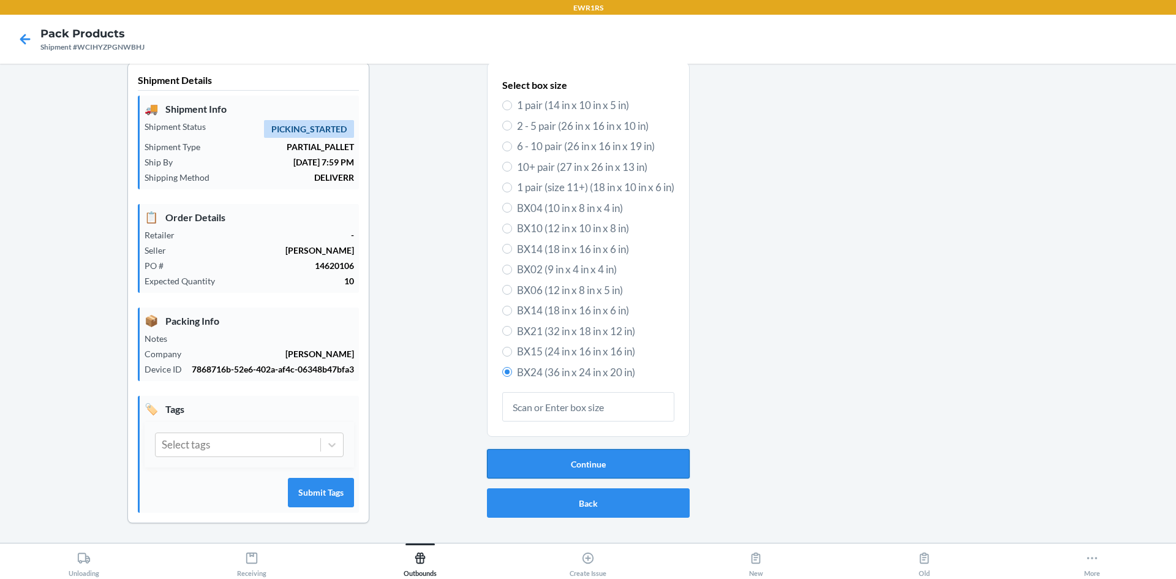
drag, startPoint x: 618, startPoint y: 464, endPoint x: 629, endPoint y: 456, distance: 13.5
click at [623, 461] on button "Continue" at bounding box center [588, 463] width 203 height 29
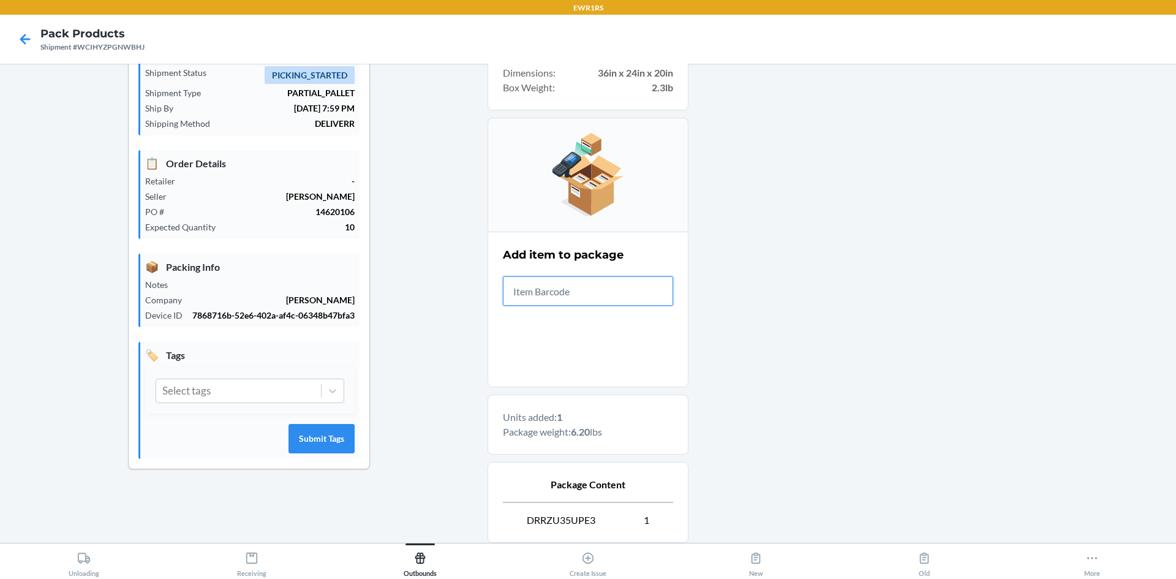
scroll to position [190, 0]
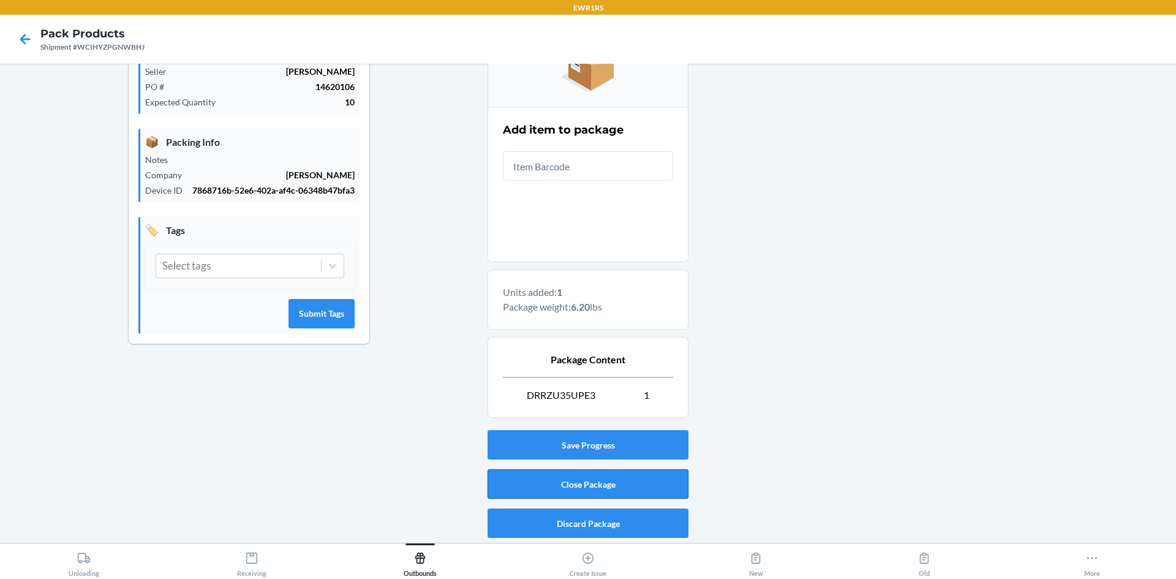
click at [653, 473] on button "Close Package" at bounding box center [587, 483] width 201 height 29
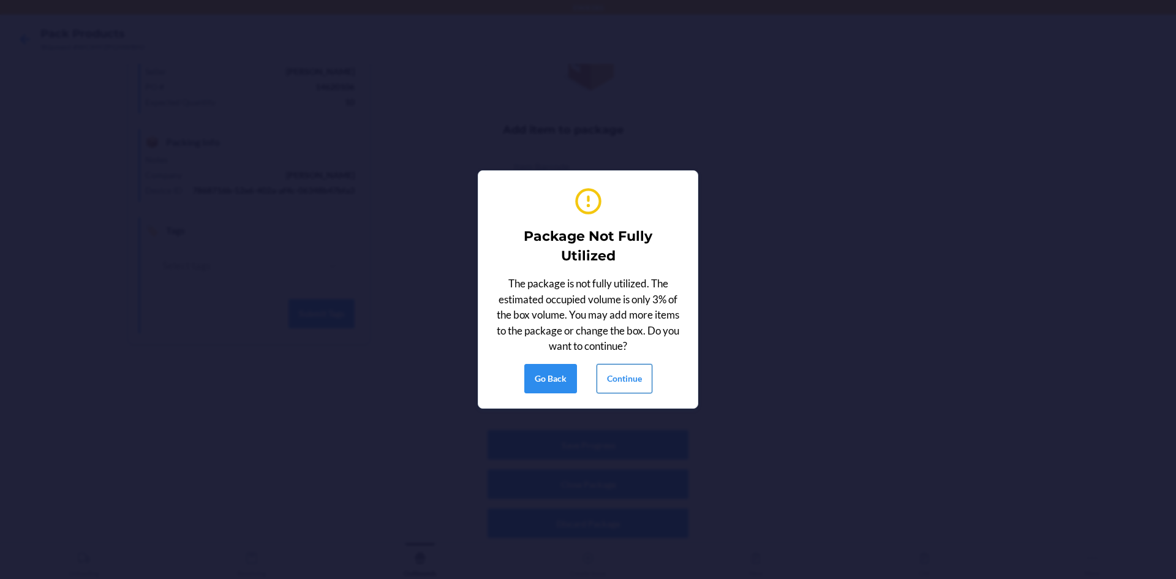
click at [625, 383] on button "Continue" at bounding box center [624, 378] width 56 height 29
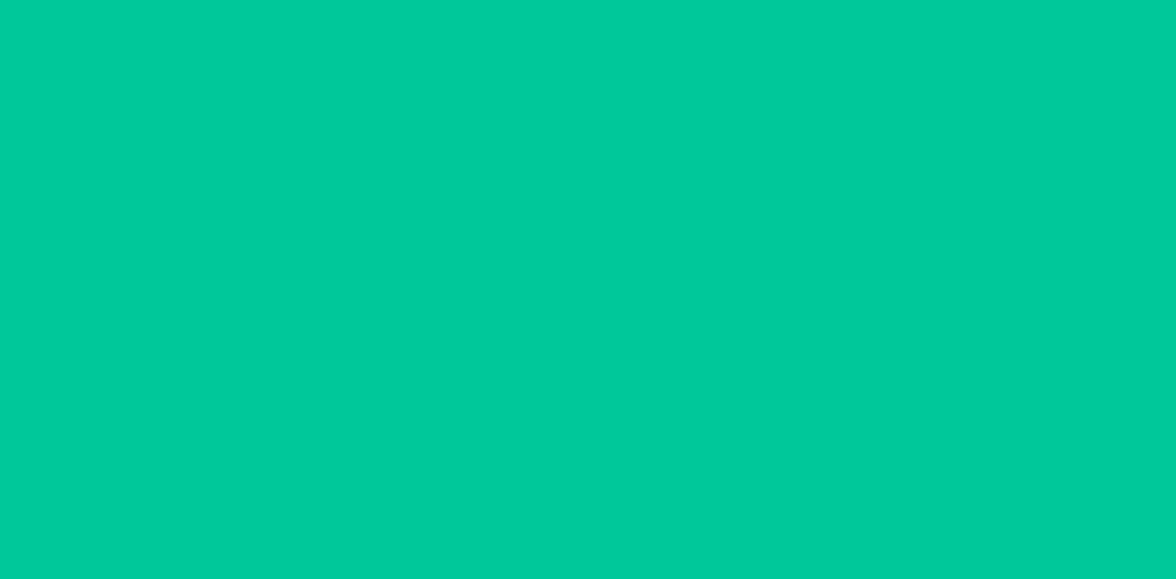
scroll to position [11, 0]
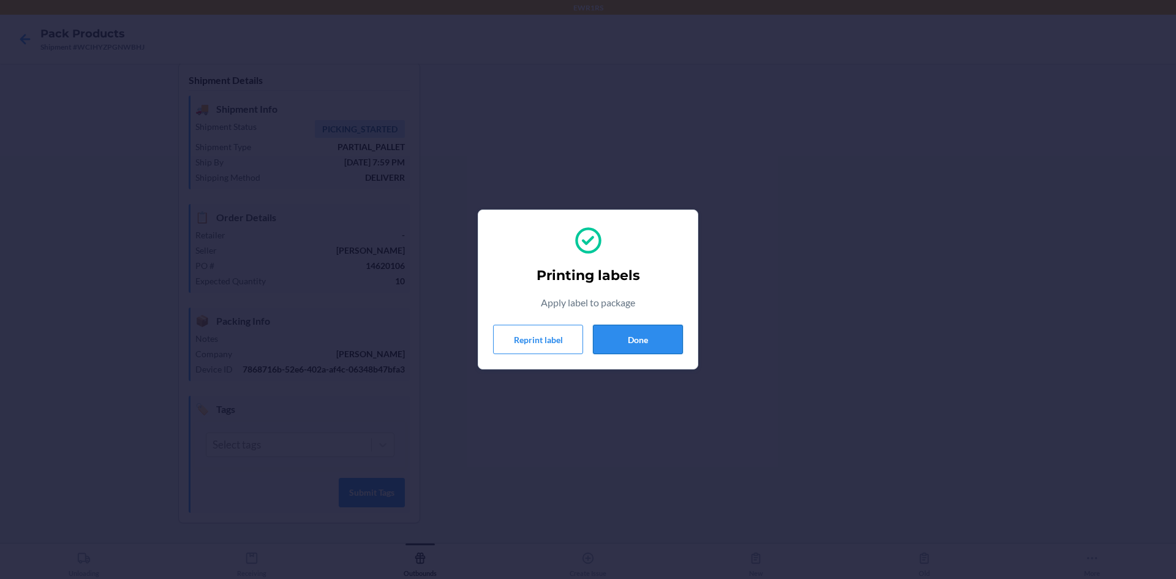
click at [623, 351] on button "Done" at bounding box center [638, 339] width 90 height 29
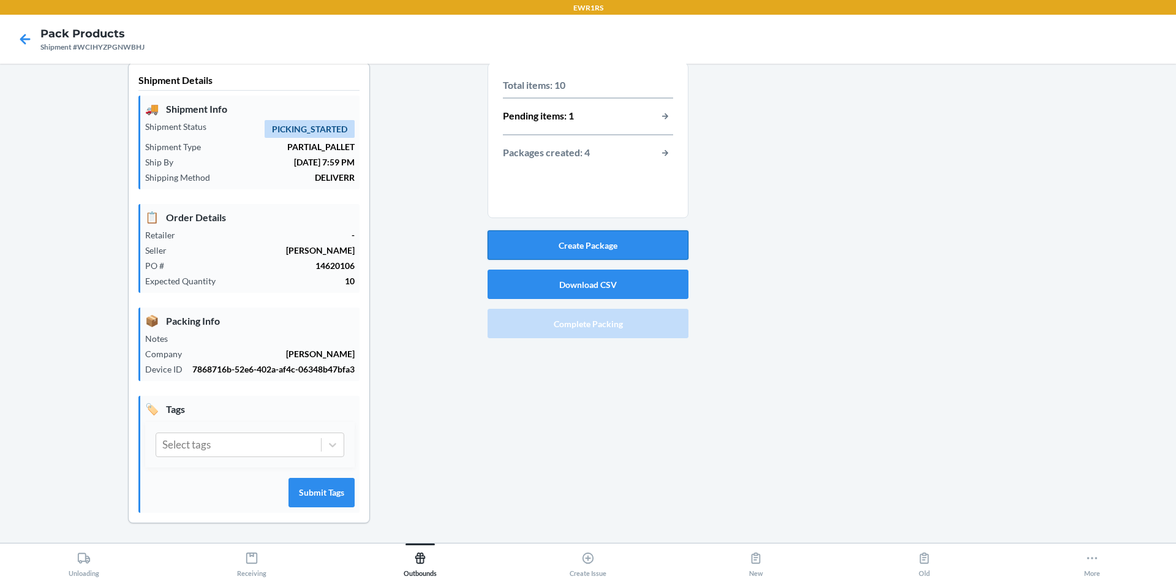
click at [604, 244] on button "Create Package" at bounding box center [587, 244] width 201 height 29
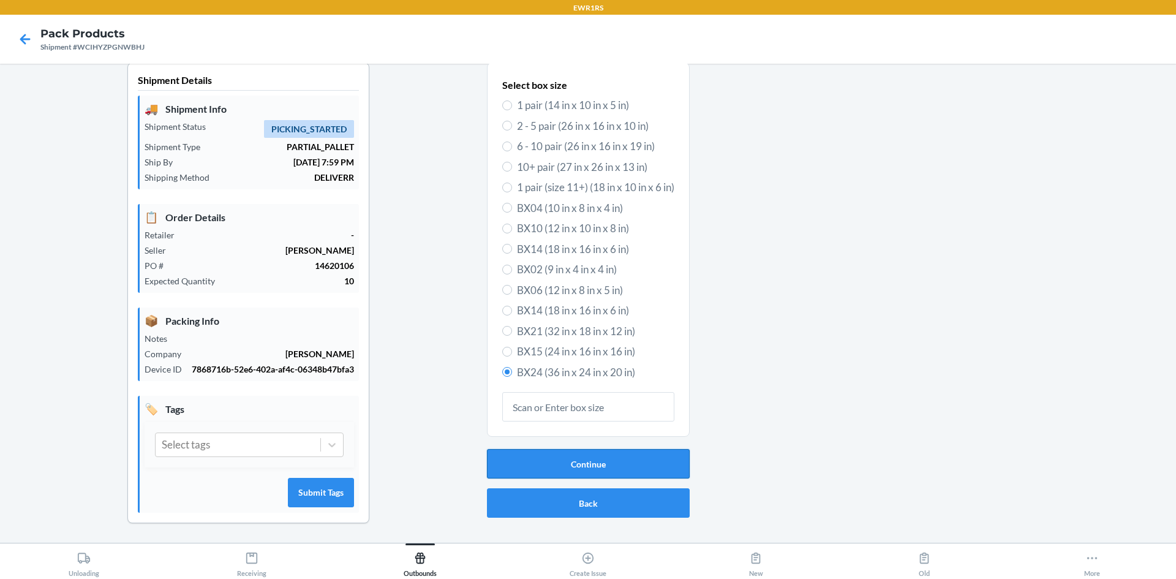
click at [605, 449] on button "Continue" at bounding box center [588, 463] width 203 height 29
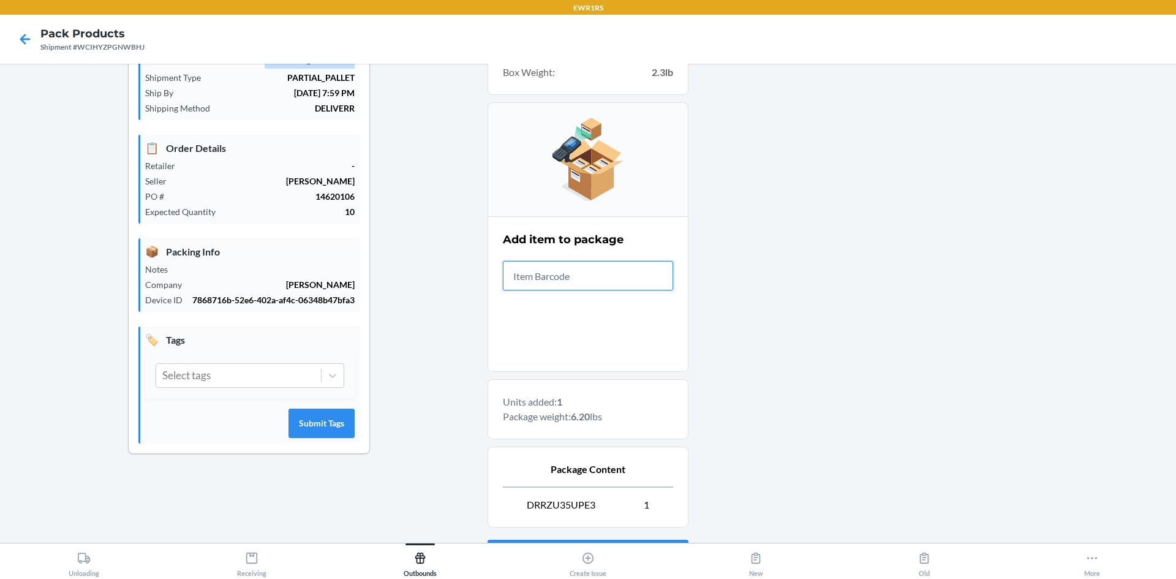
scroll to position [190, 0]
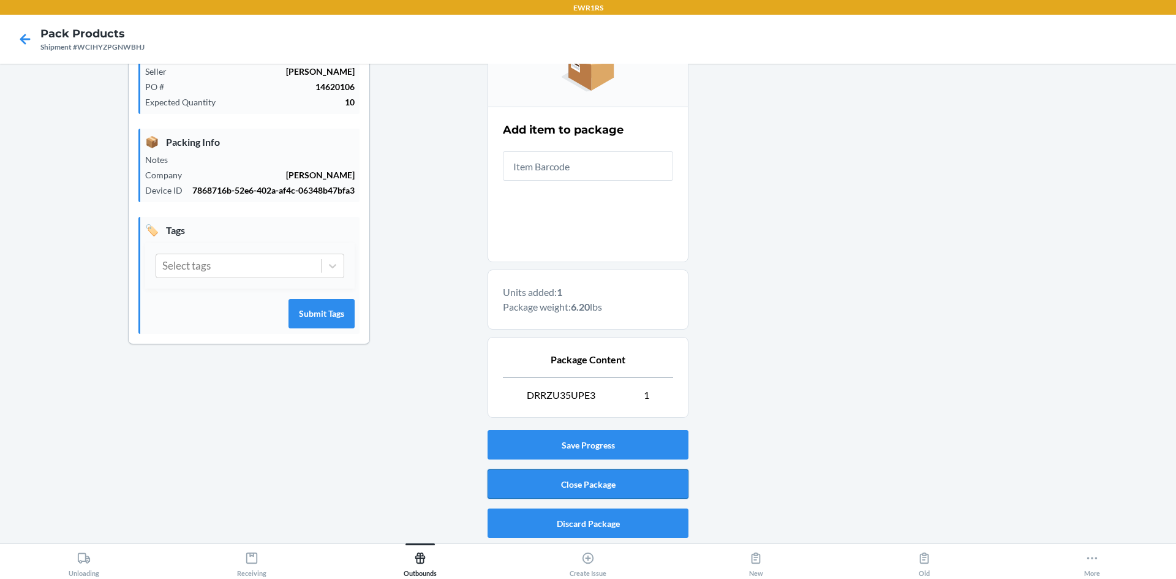
click at [653, 489] on button "Close Package" at bounding box center [587, 483] width 201 height 29
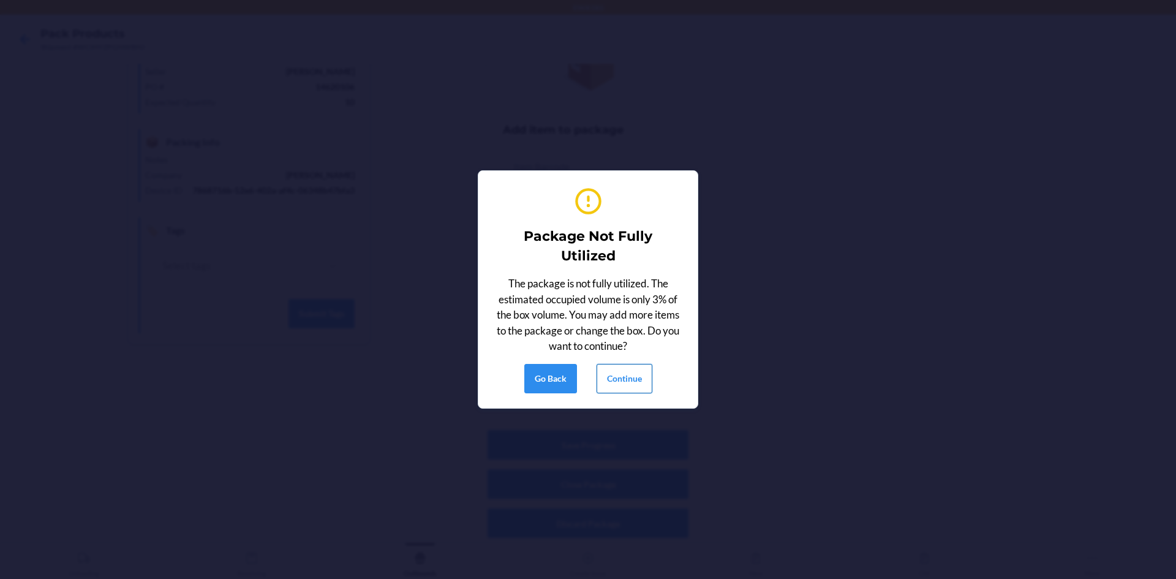
click at [621, 389] on button "Continue" at bounding box center [624, 378] width 56 height 29
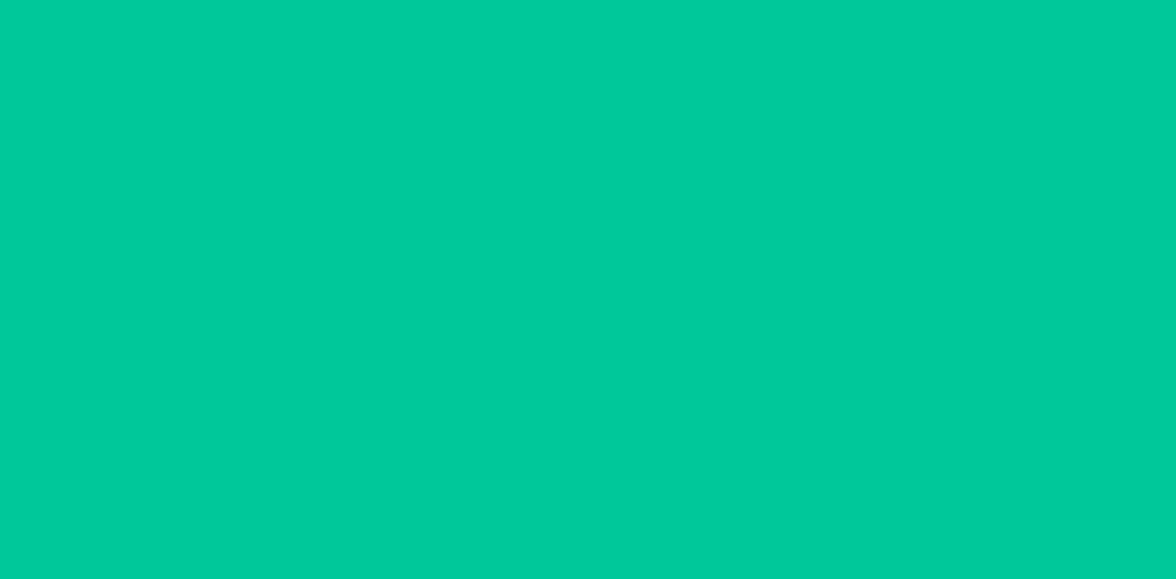
scroll to position [11, 0]
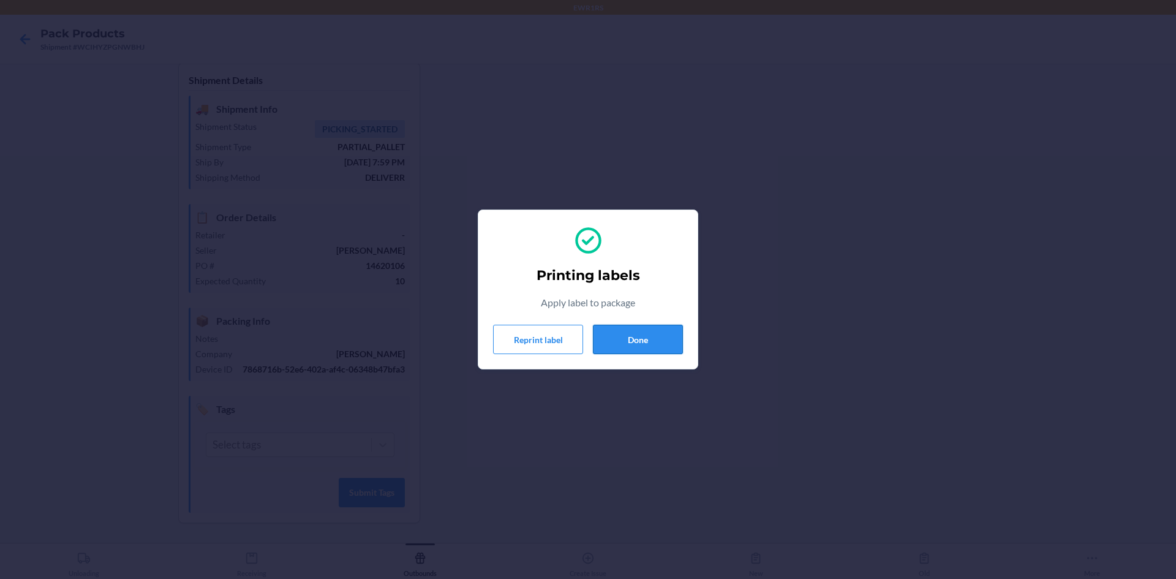
click at [658, 344] on button "Done" at bounding box center [638, 339] width 90 height 29
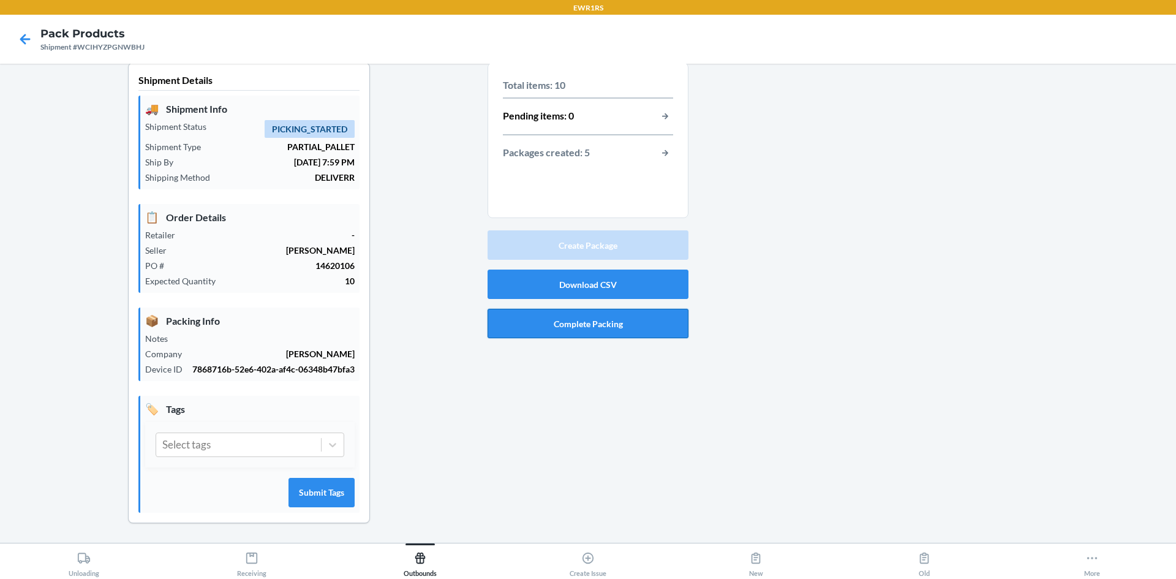
click at [596, 330] on button "Complete Packing" at bounding box center [587, 323] width 201 height 29
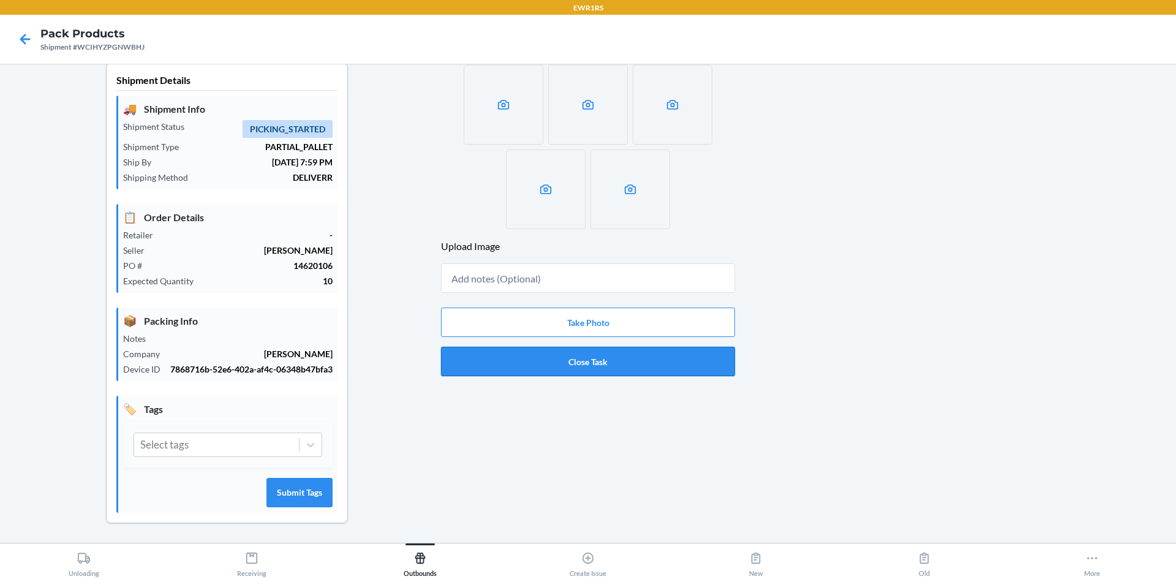
click at [593, 365] on button "Close Task" at bounding box center [588, 361] width 294 height 29
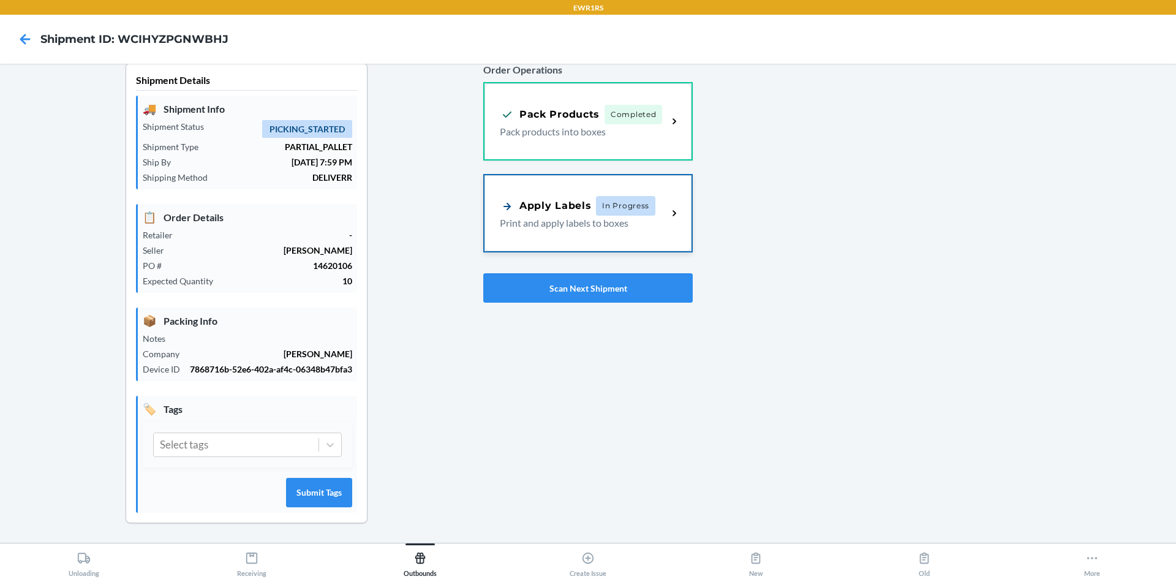
click at [628, 223] on p "Print and apply labels to boxes" at bounding box center [579, 223] width 158 height 15
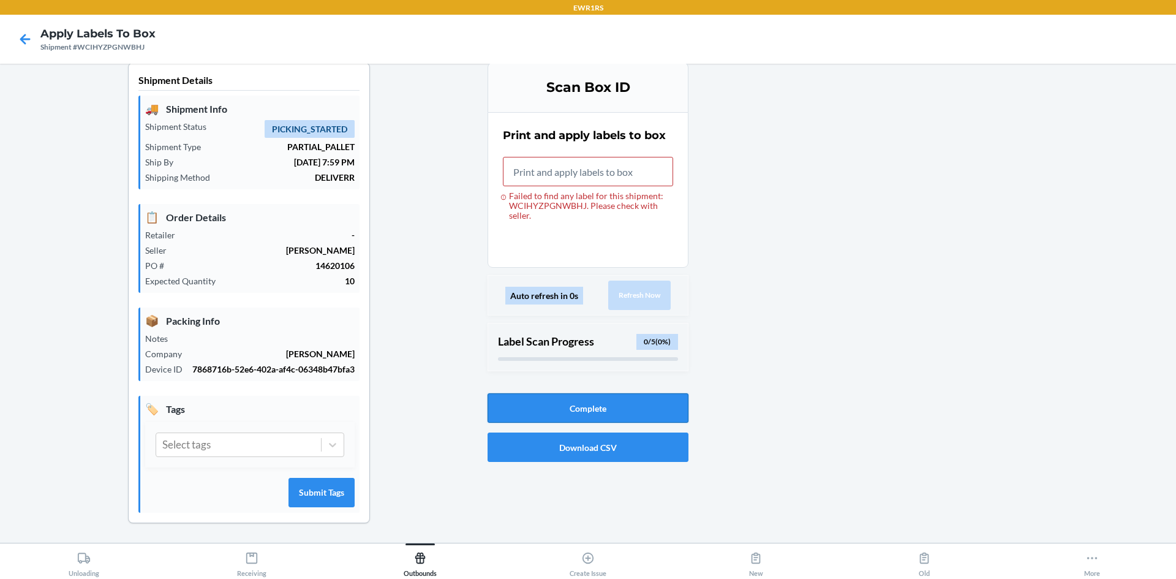
click at [603, 405] on button "Complete" at bounding box center [587, 407] width 201 height 29
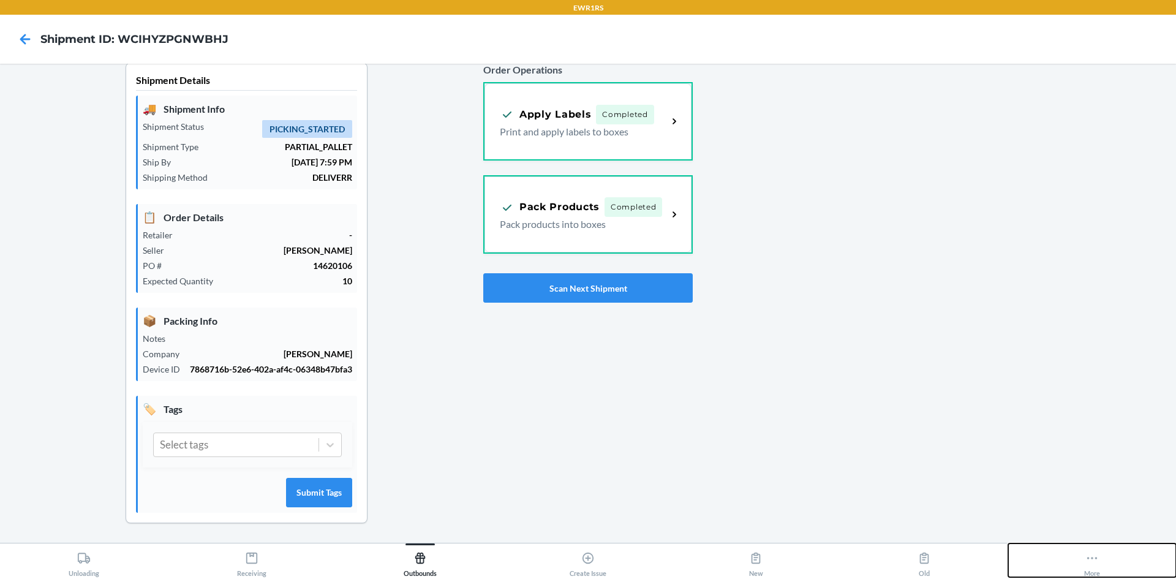
click at [1087, 563] on icon at bounding box center [1091, 557] width 13 height 13
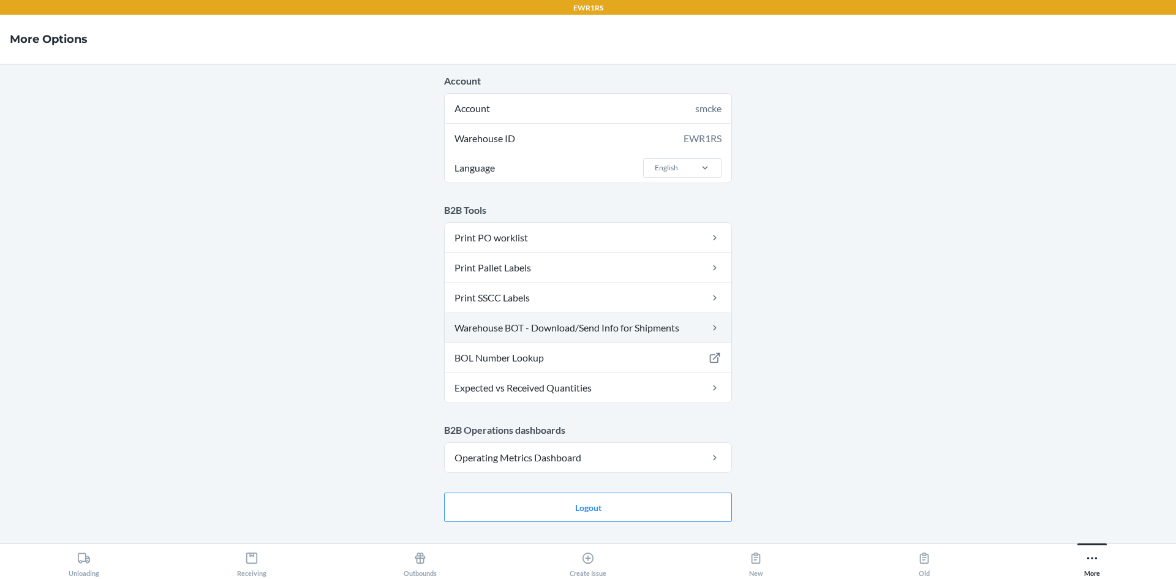
click at [542, 326] on link "Warehouse BOT - Download/Send Info for Shipments" at bounding box center [588, 327] width 287 height 29
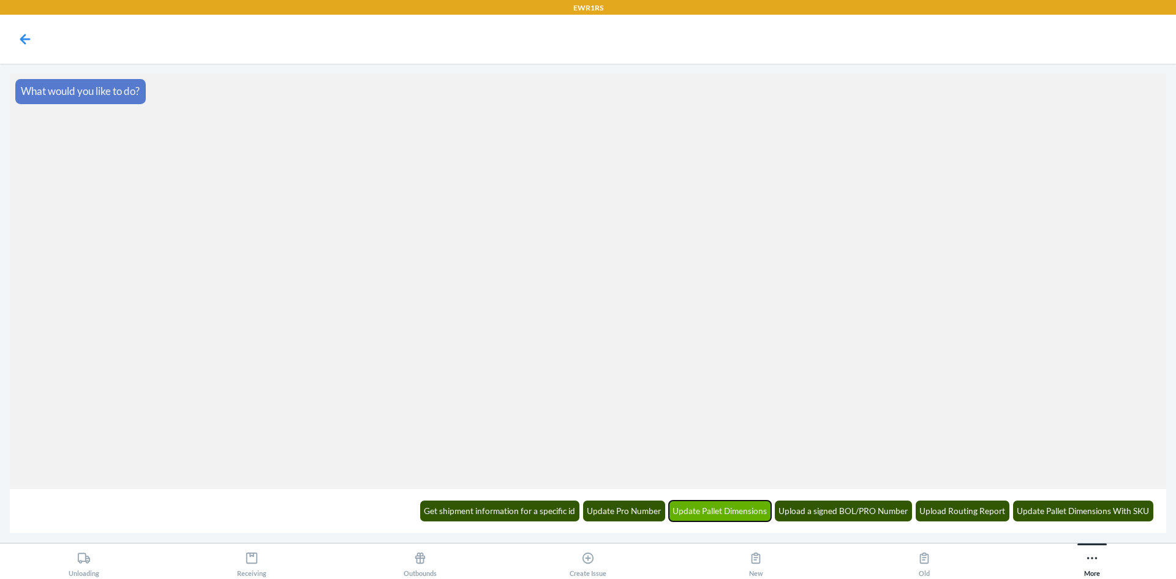
click at [742, 513] on button "Update Pallet Dimensions" at bounding box center [720, 510] width 103 height 21
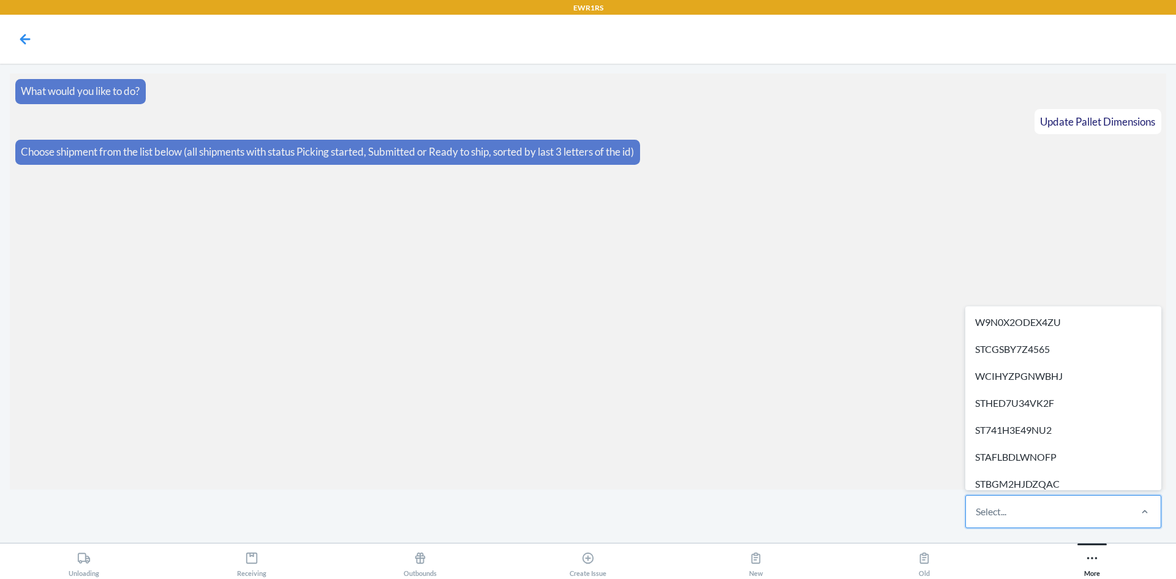
click at [1047, 504] on div "Select..." at bounding box center [1047, 511] width 163 height 32
click at [977, 504] on input "option W9N0X2ODEX4ZU focused, 1 of 8. 8 results available. Use Up and Down to c…" at bounding box center [975, 511] width 1 height 15
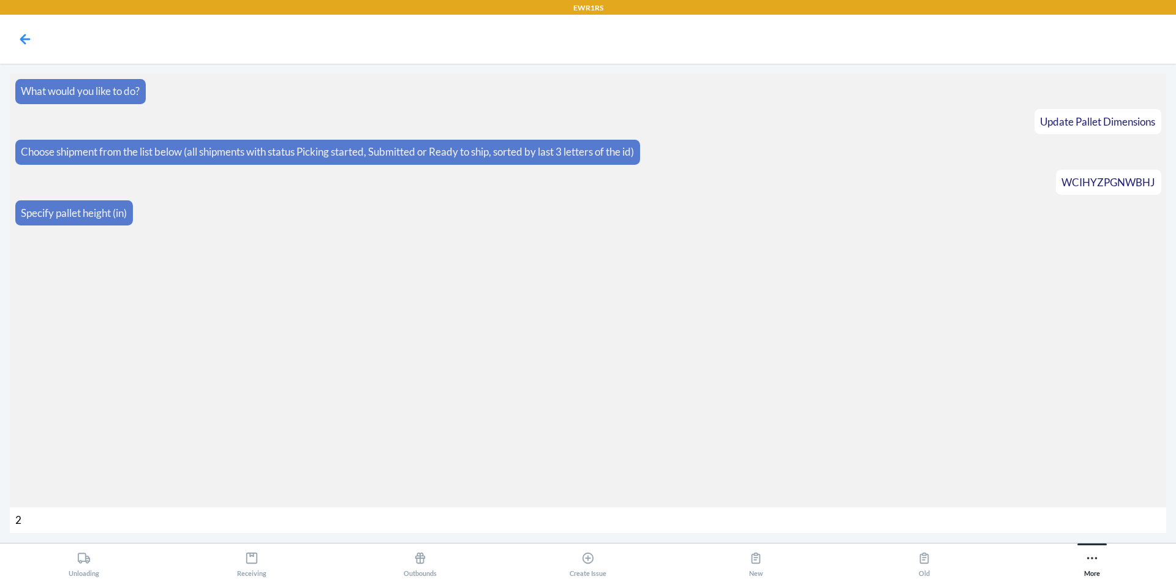
type input "20"
type input "150"
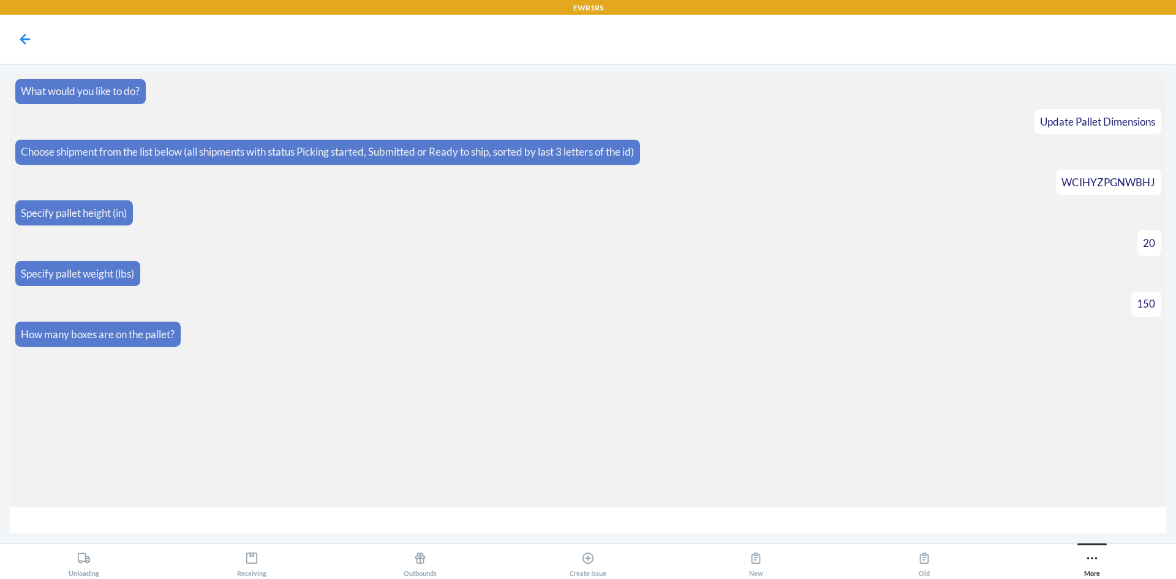
type input "5"
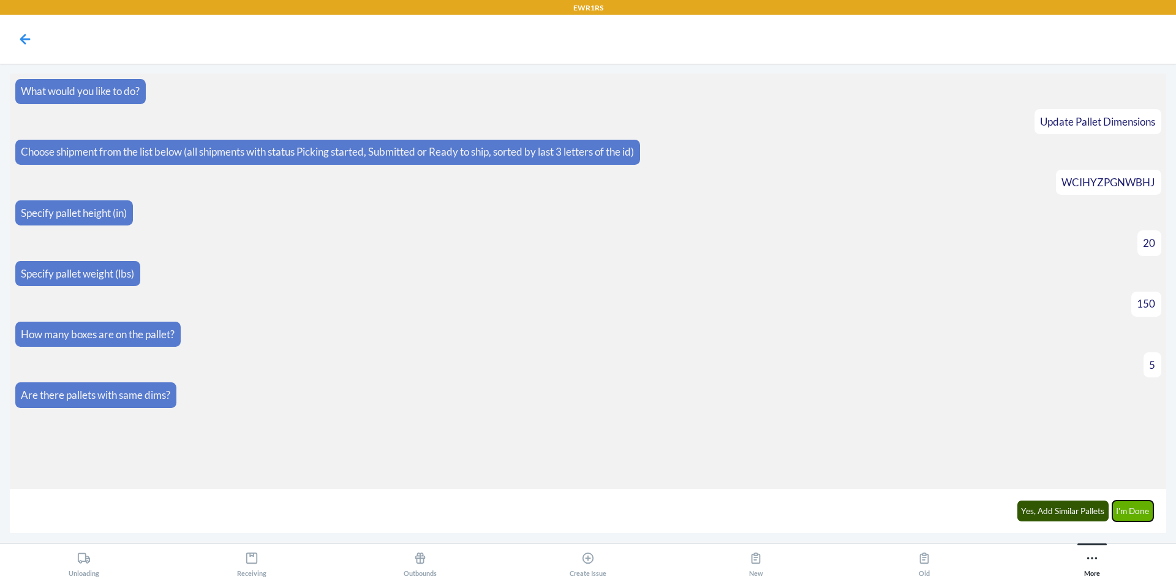
click at [1139, 515] on button "I'm Done" at bounding box center [1133, 510] width 42 height 21
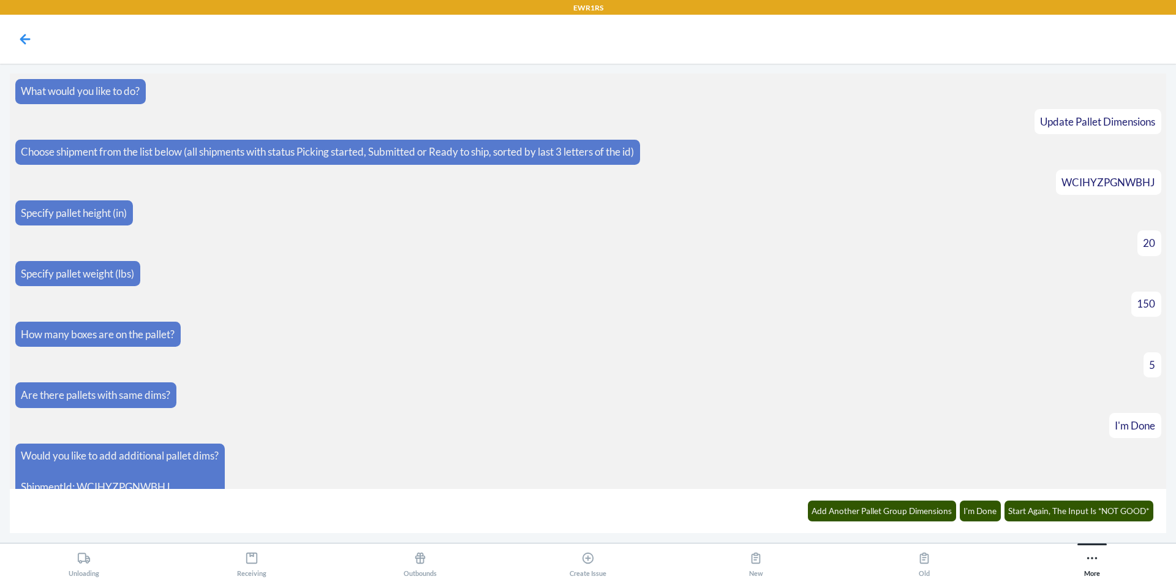
scroll to position [63, 0]
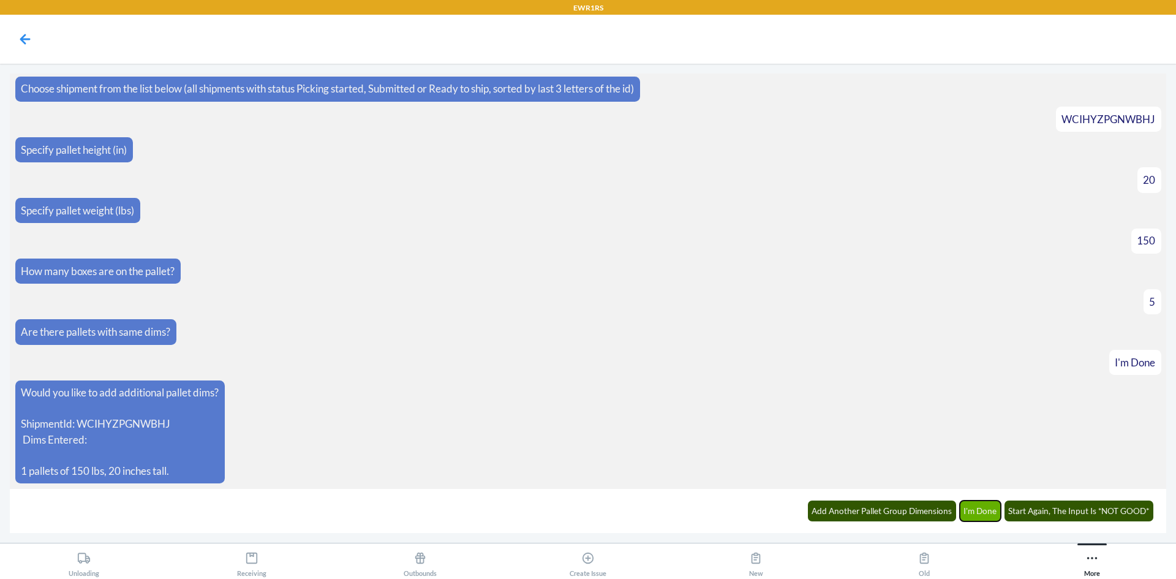
click at [976, 507] on button "I'm Done" at bounding box center [980, 510] width 42 height 21
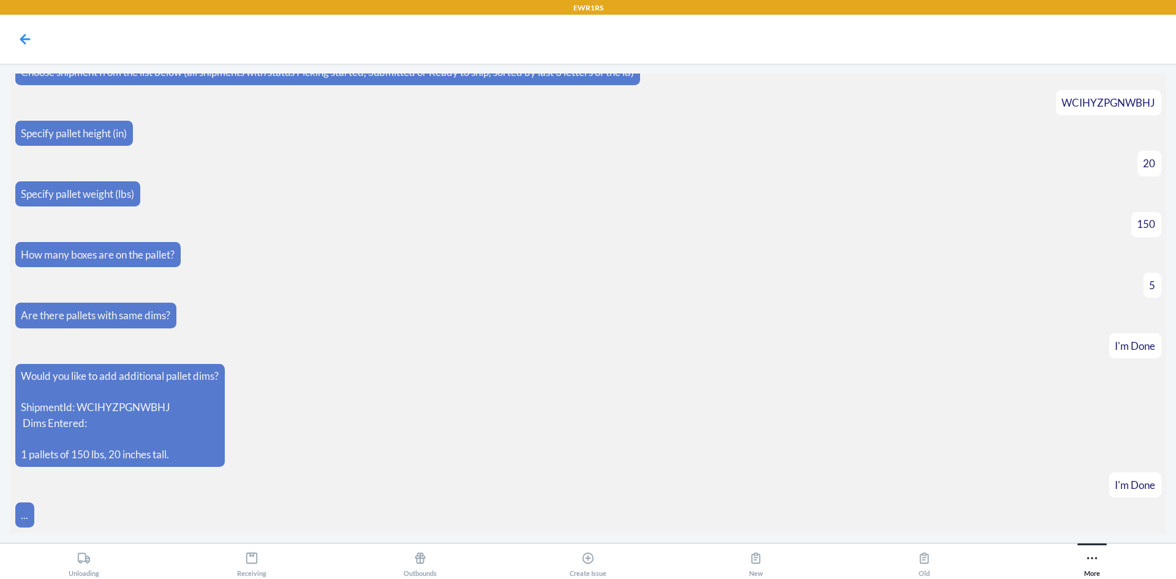
scroll to position [124, 0]
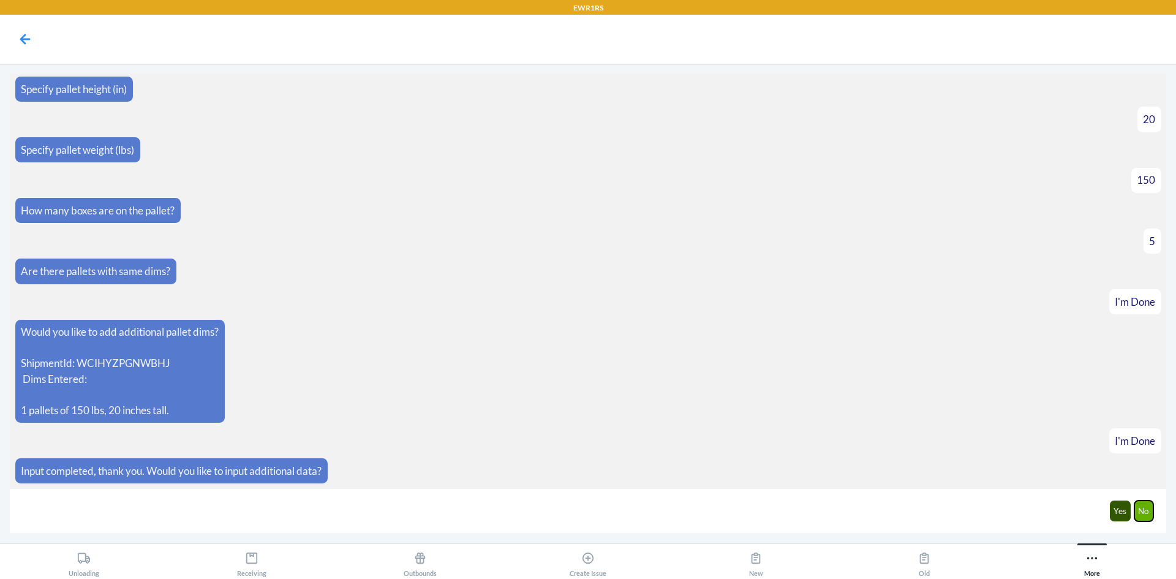
click at [1152, 519] on button "No" at bounding box center [1144, 510] width 20 height 21
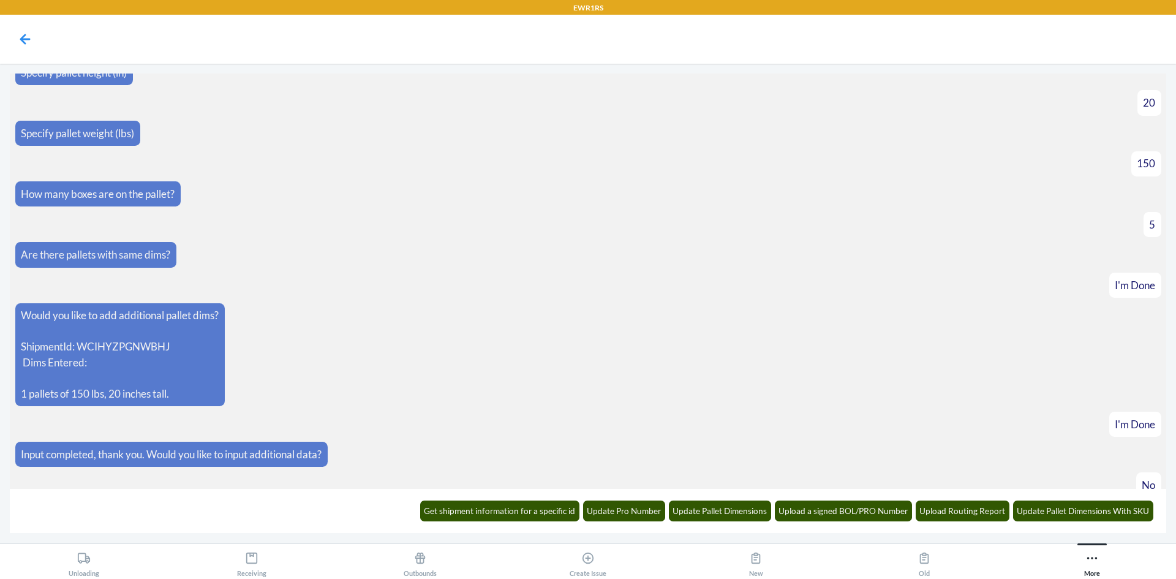
scroll to position [184, 0]
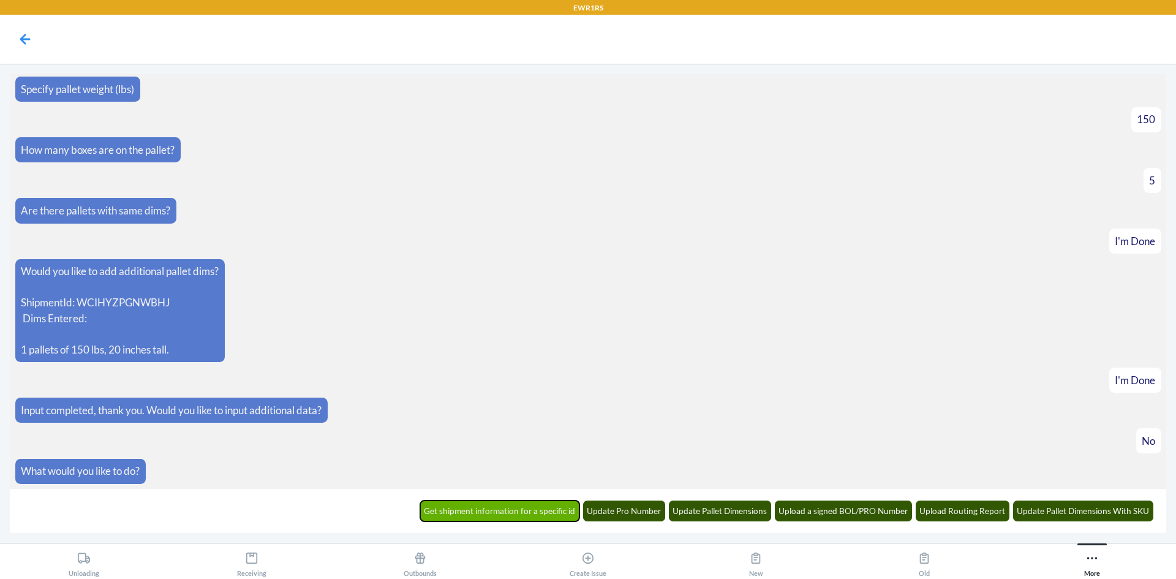
drag, startPoint x: 488, startPoint y: 512, endPoint x: 495, endPoint y: 503, distance: 11.9
click at [495, 503] on button "Get shipment information for a specific id" at bounding box center [500, 510] width 160 height 21
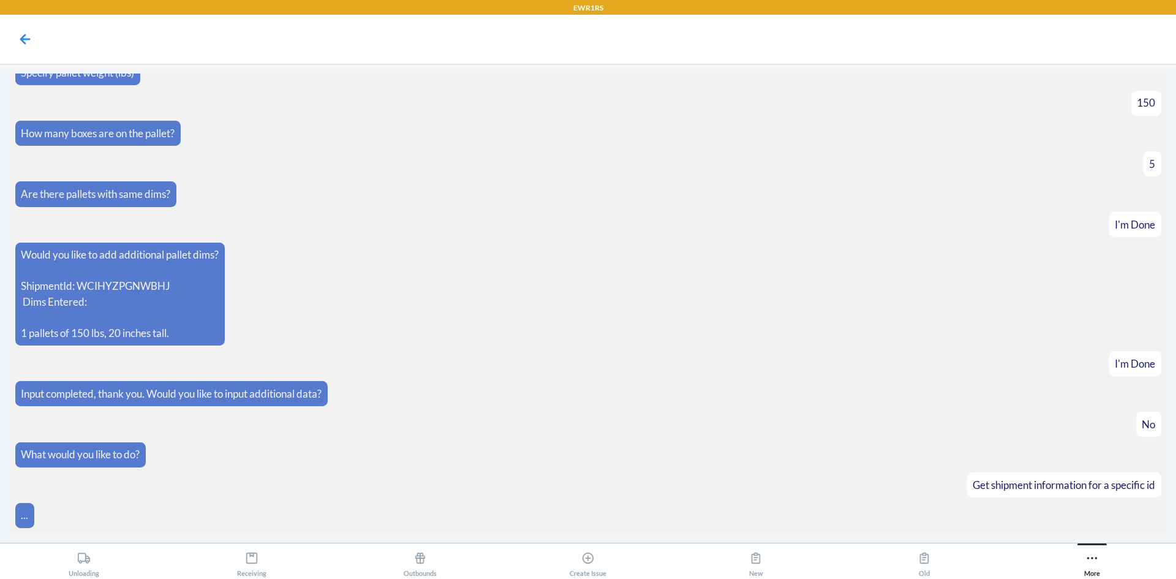
scroll to position [244, 0]
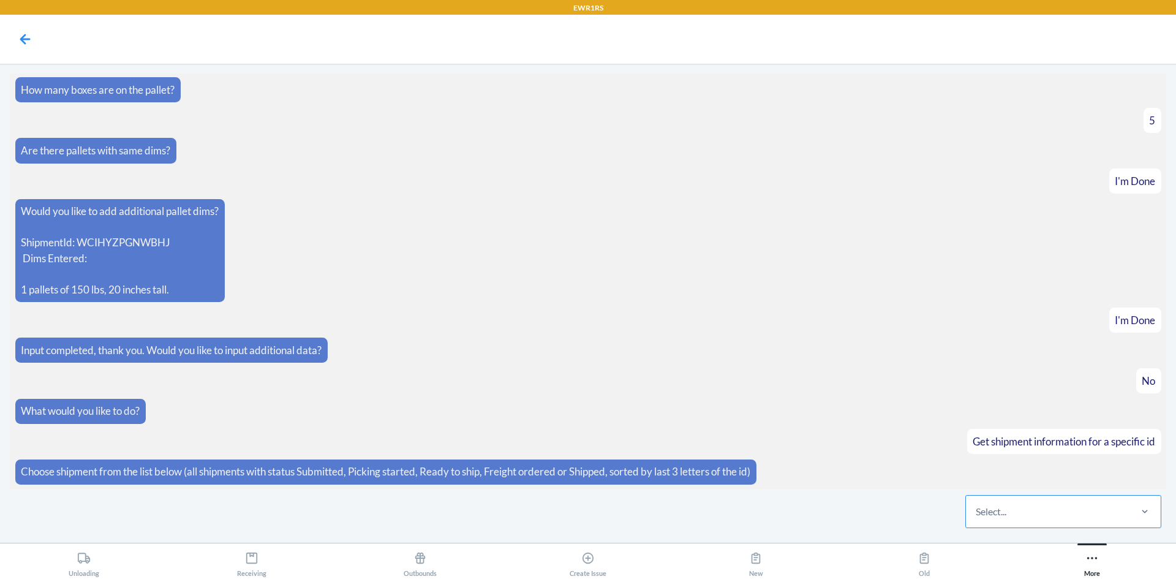
click at [1052, 510] on div "Select..." at bounding box center [1047, 511] width 163 height 32
click at [977, 510] on input "Select..." at bounding box center [975, 511] width 1 height 15
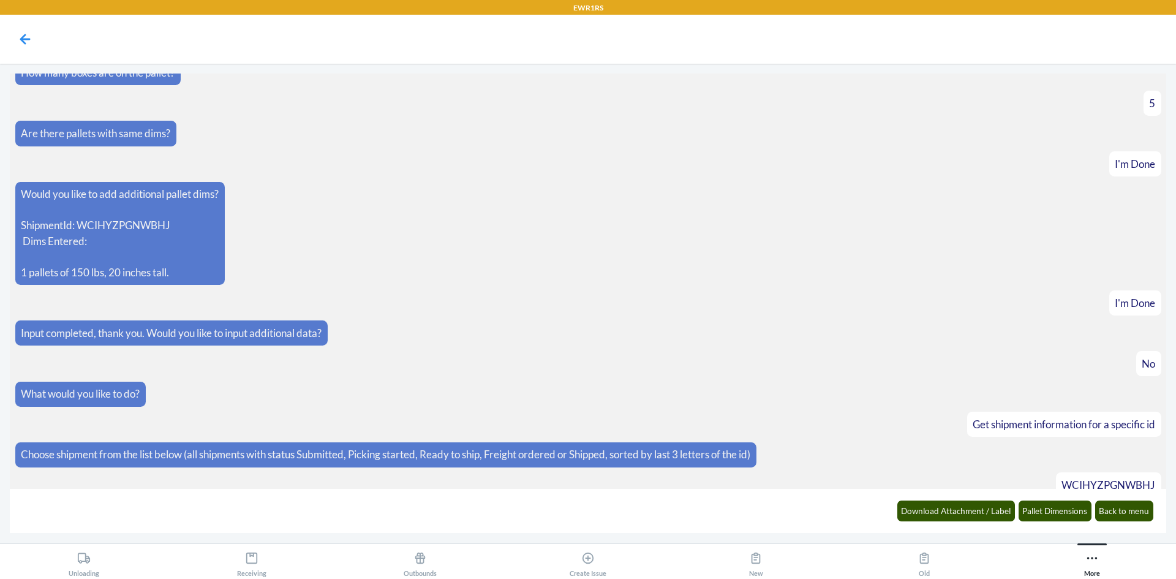
scroll to position [306, 0]
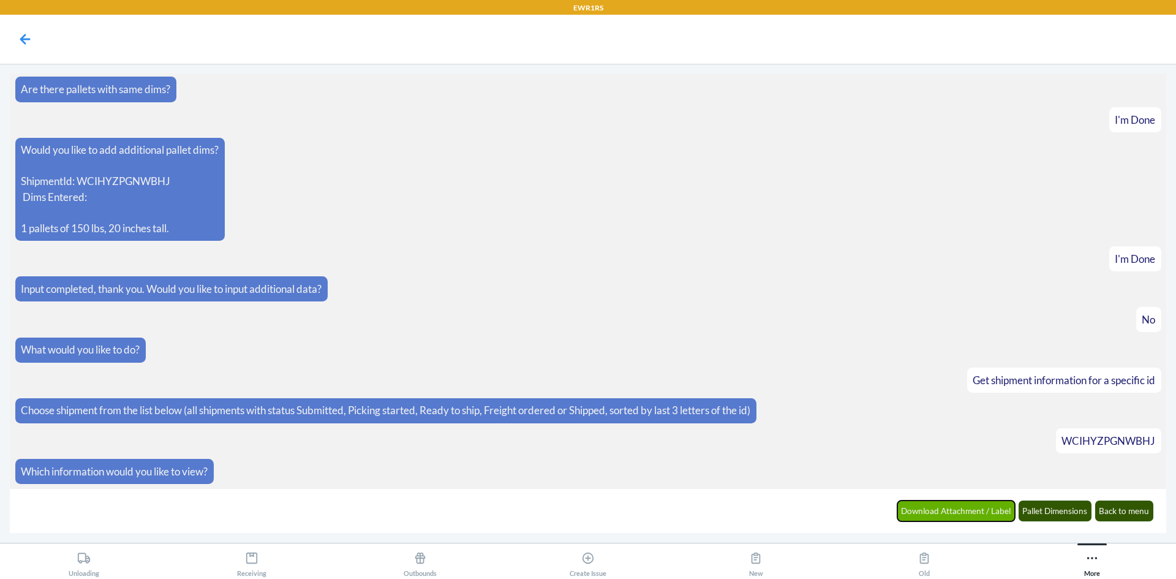
click at [967, 511] on button "Download Attachment / Label" at bounding box center [956, 510] width 118 height 21
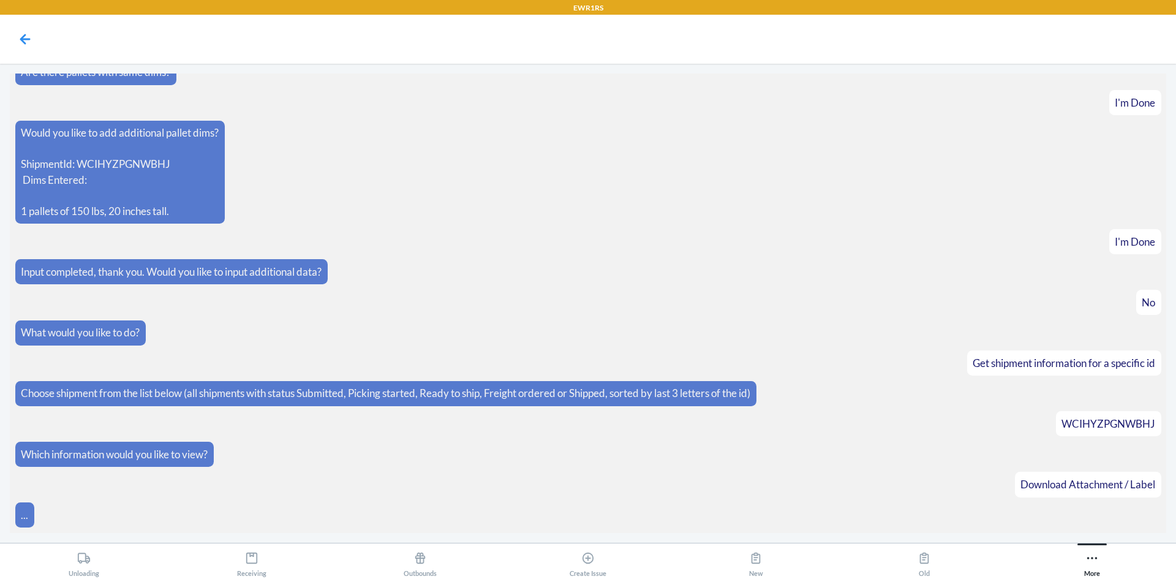
scroll to position [367, 0]
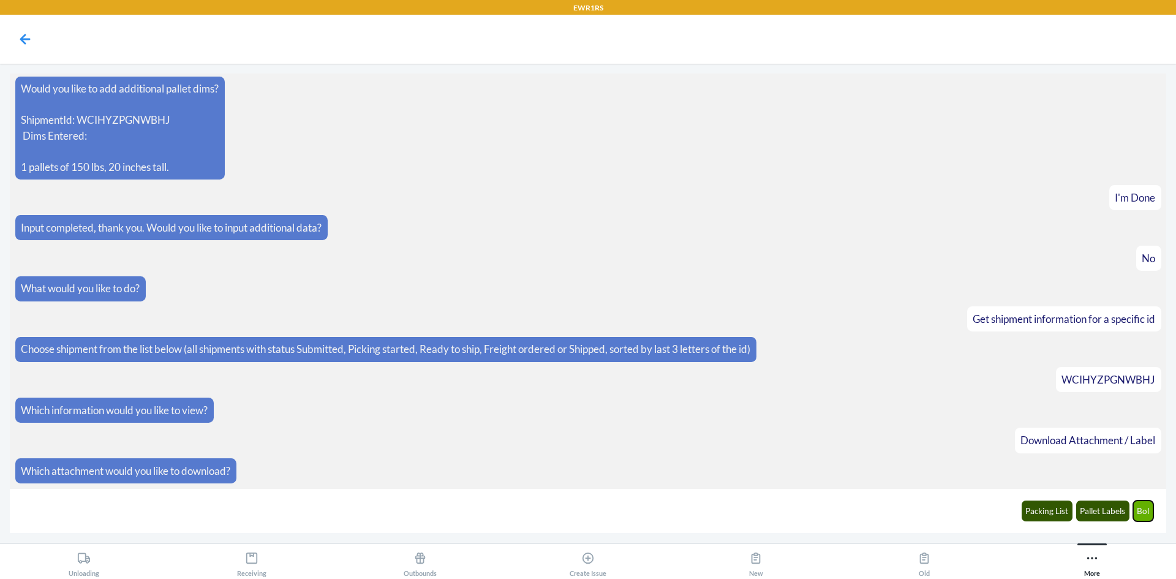
click at [1135, 515] on button "Bol" at bounding box center [1143, 510] width 21 height 21
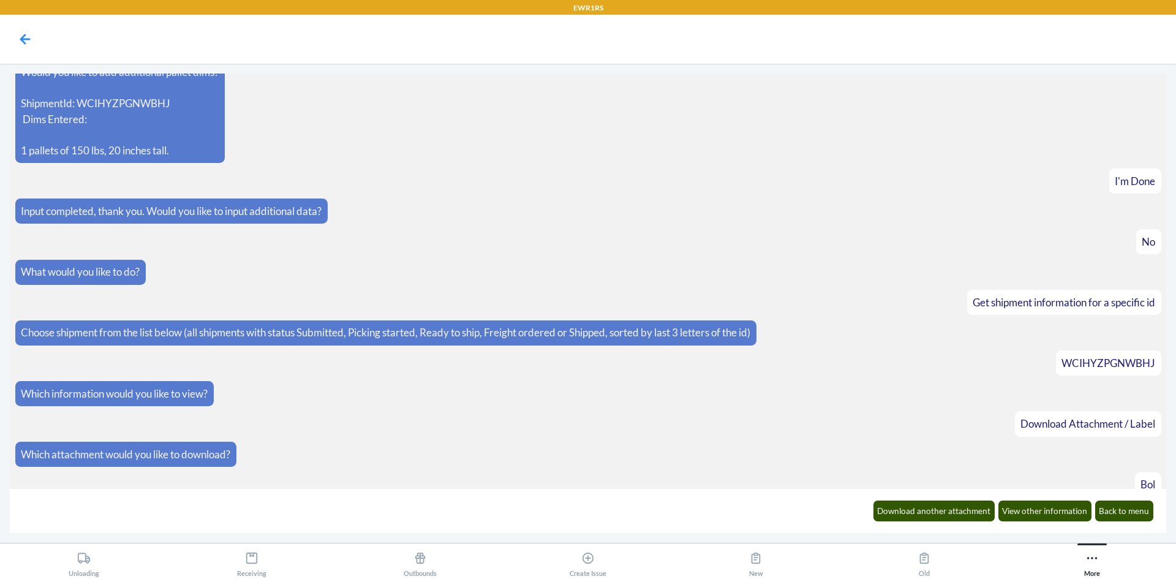
scroll to position [427, 0]
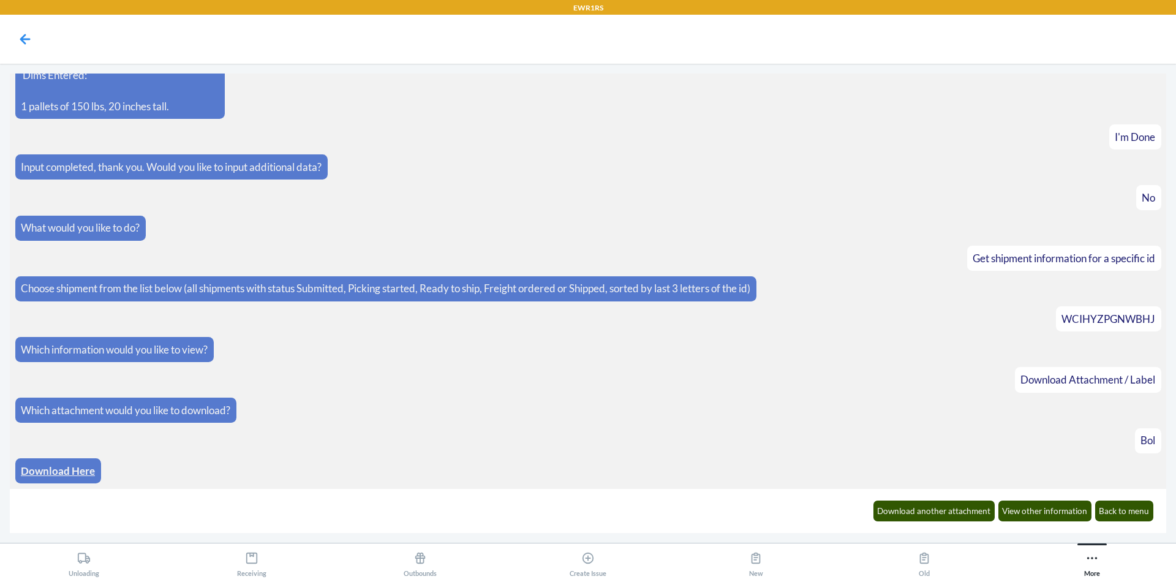
click at [66, 468] on link "Download Here" at bounding box center [58, 470] width 74 height 13
click at [1125, 509] on button "Back to menu" at bounding box center [1124, 510] width 59 height 21
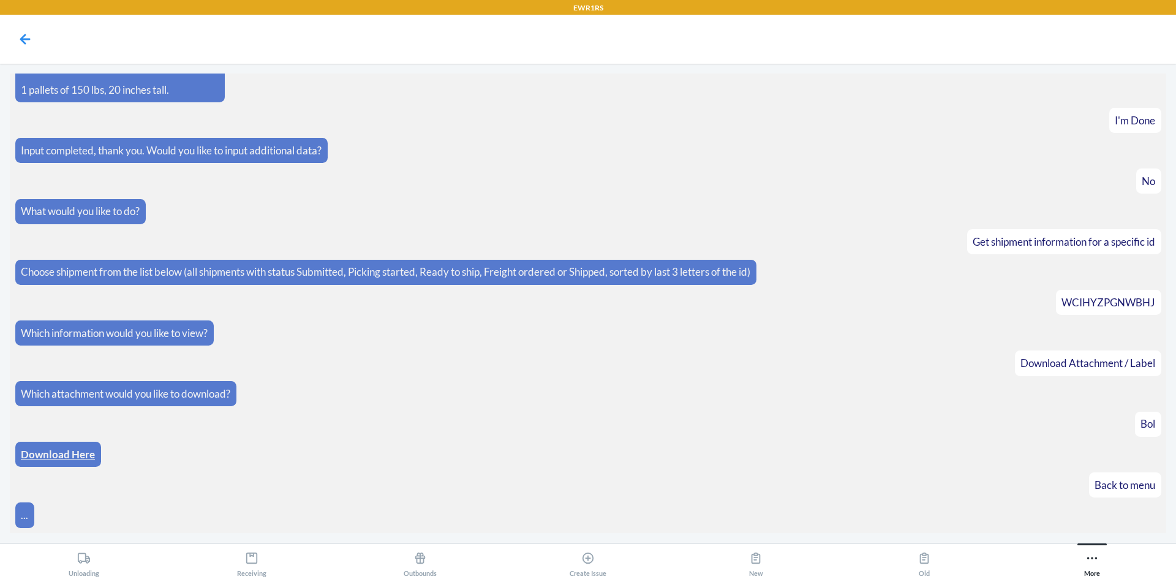
scroll to position [488, 0]
